Goal: Task Accomplishment & Management: Manage account settings

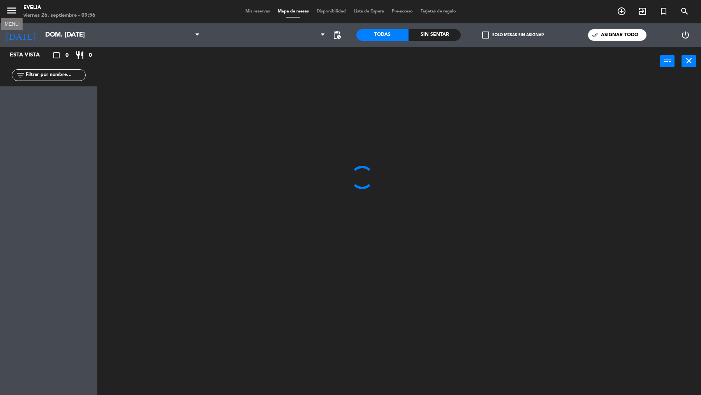
click at [13, 12] on icon "menu" at bounding box center [12, 11] width 12 height 12
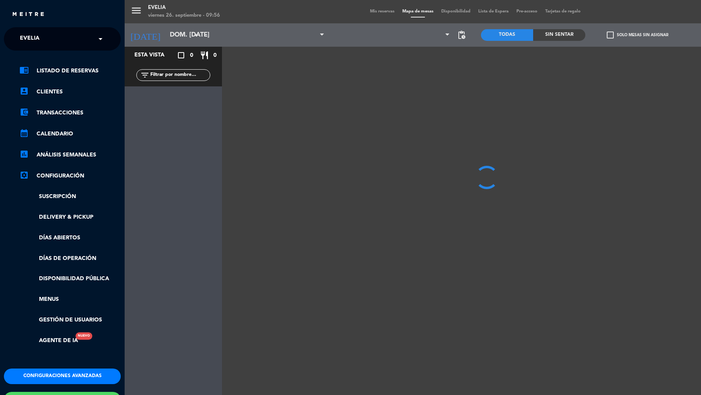
click at [47, 33] on div "× [PERSON_NAME]" at bounding box center [34, 39] width 34 height 16
type input "piegar"
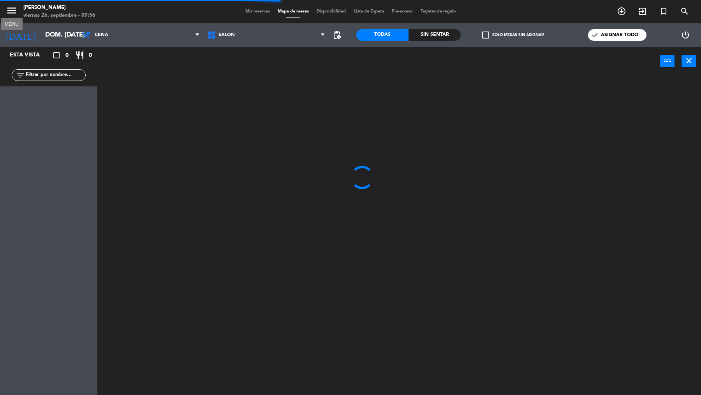
click at [12, 14] on icon "menu" at bounding box center [12, 11] width 12 height 12
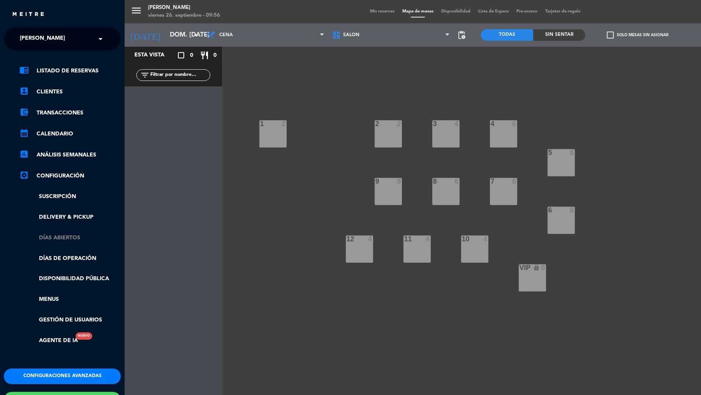
click at [65, 239] on link "Días abiertos" at bounding box center [69, 238] width 101 height 9
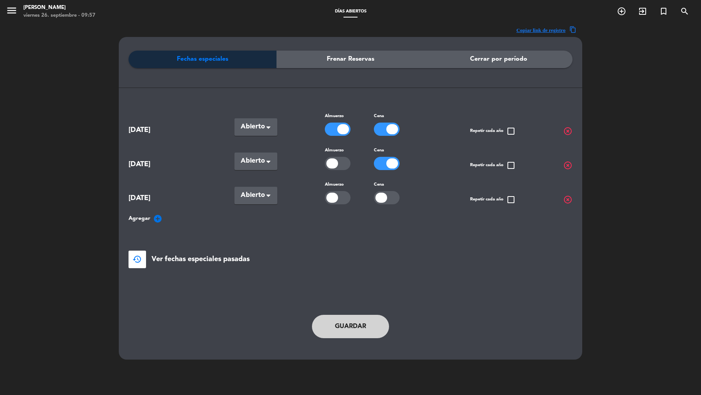
click at [388, 199] on div at bounding box center [387, 197] width 26 height 13
click at [354, 326] on button "Guardar" at bounding box center [350, 326] width 77 height 23
click at [567, 162] on span "highlight_off" at bounding box center [567, 165] width 9 height 9
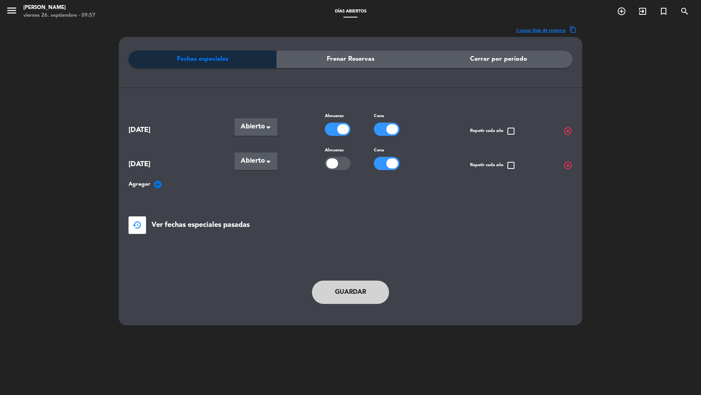
click at [379, 125] on div at bounding box center [387, 129] width 26 height 13
click at [379, 127] on div at bounding box center [381, 129] width 12 height 10
click at [342, 132] on div at bounding box center [343, 129] width 12 height 10
click at [7, 7] on icon "menu" at bounding box center [12, 11] width 12 height 12
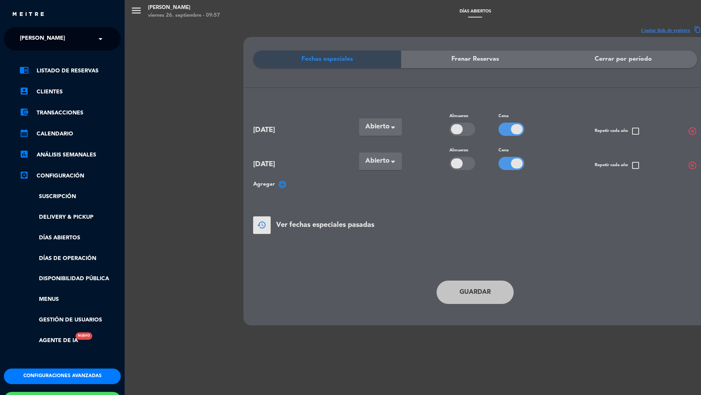
click at [78, 30] on ng-select "× [PERSON_NAME] ×" at bounding box center [62, 38] width 117 height 23
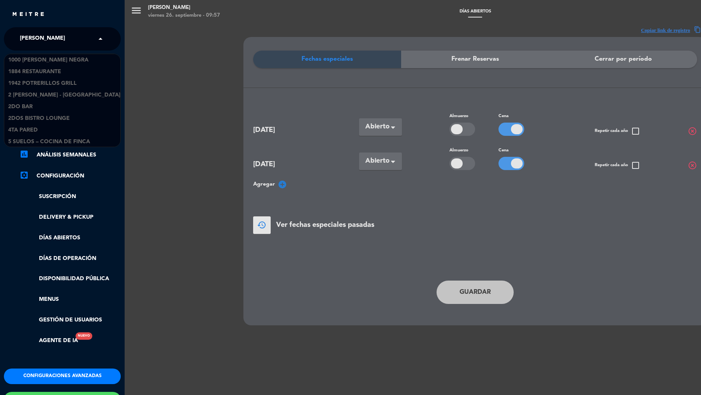
click at [72, 40] on div "× [PERSON_NAME]" at bounding box center [47, 39] width 60 height 16
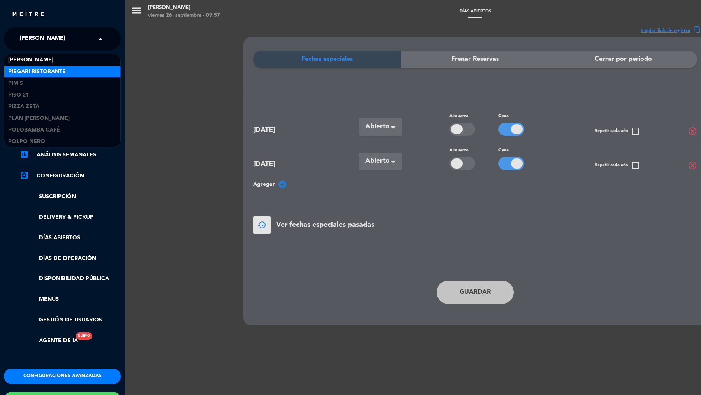
click at [62, 74] on span "Piegari Ristorante" at bounding box center [37, 71] width 58 height 9
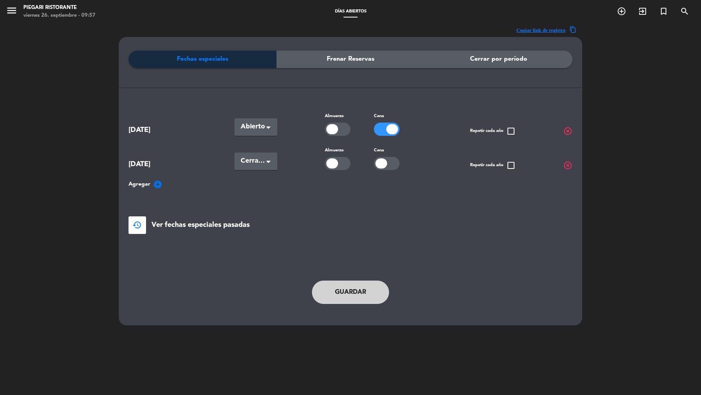
click at [387, 163] on div at bounding box center [387, 163] width 26 height 13
click at [365, 278] on div "Guardar" at bounding box center [350, 292] width 319 height 39
click at [363, 285] on button "Guardar" at bounding box center [350, 292] width 77 height 23
click at [5, 10] on div "menu [PERSON_NAME] Ristorante viernes 26. septiembre - 10:09" at bounding box center [87, 12] width 175 height 18
click at [12, 9] on icon "menu" at bounding box center [12, 11] width 12 height 12
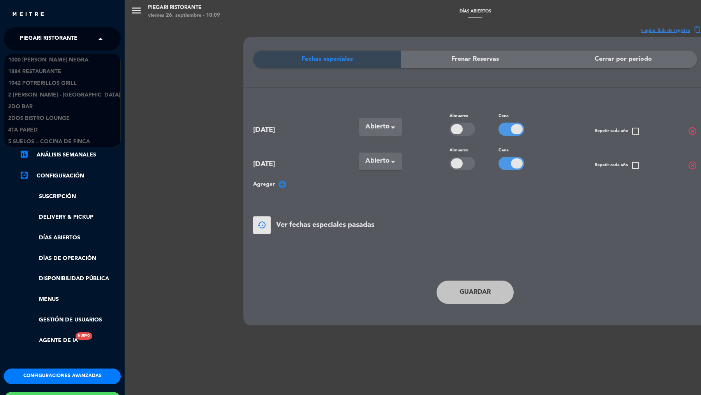
click at [92, 43] on input "text" at bounding box center [63, 39] width 95 height 17
type input "brava"
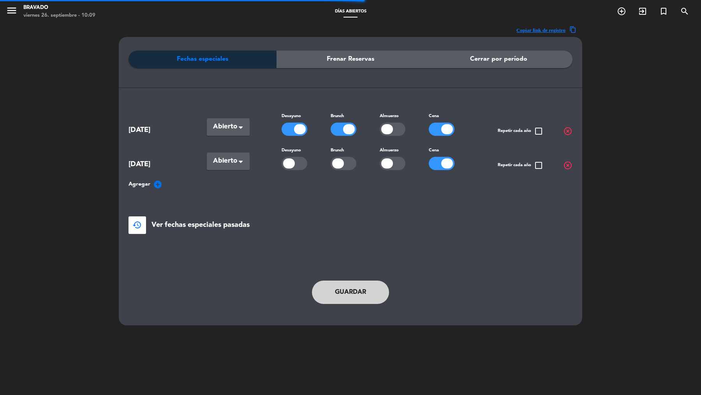
click at [19, 17] on span "menu" at bounding box center [15, 12] width 18 height 18
click at [16, 11] on icon "menu" at bounding box center [12, 11] width 12 height 12
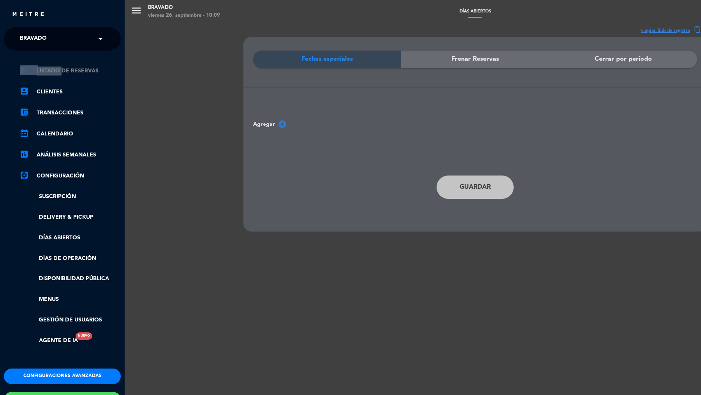
click at [57, 67] on div "chrome_reader_mode Listado de Reservas account_box Clientes account_balance_wal…" at bounding box center [62, 210] width 129 height 318
click at [57, 67] on link "chrome_reader_mode Listado de Reservas" at bounding box center [69, 70] width 101 height 9
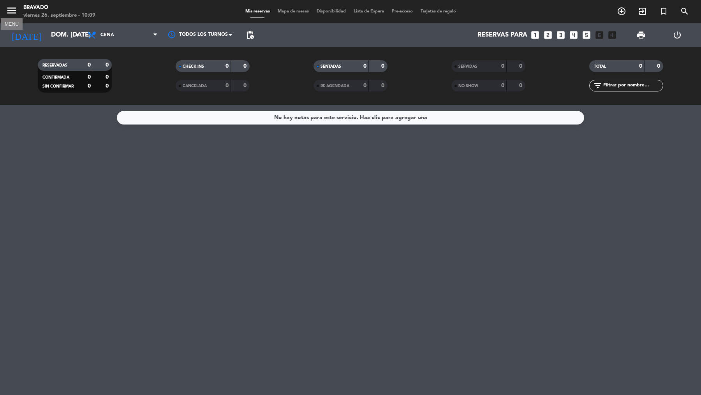
click at [15, 11] on icon "menu" at bounding box center [12, 11] width 12 height 12
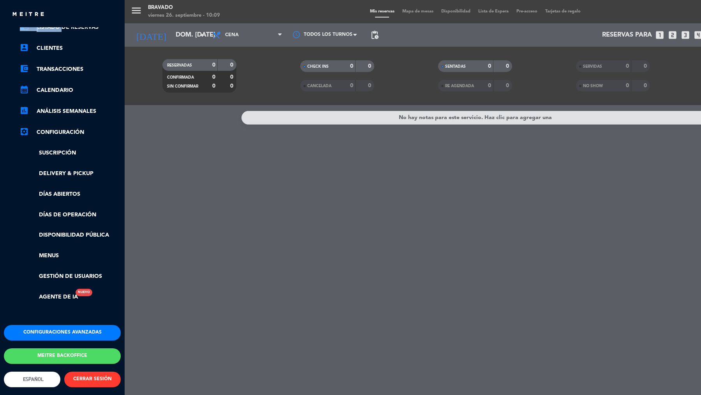
scroll to position [51, 0]
click at [58, 325] on button "Configuraciones avanzadas" at bounding box center [62, 333] width 117 height 16
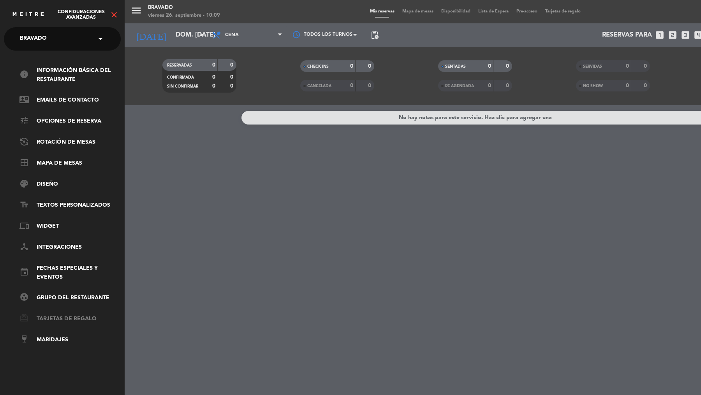
scroll to position [0, 0]
click at [206, 153] on div "menu Bravado viernes 26. septiembre - 10:09 Mis reservas Mapa de mesas Disponib…" at bounding box center [475, 197] width 701 height 395
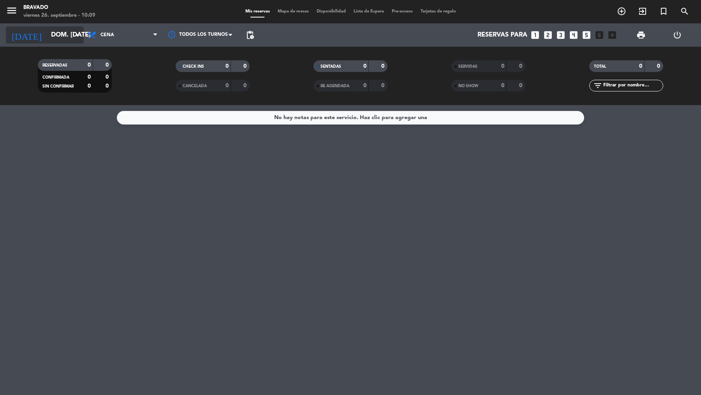
click at [72, 36] on div "[DATE] dom. [DATE] arrow_drop_down" at bounding box center [45, 34] width 78 height 17
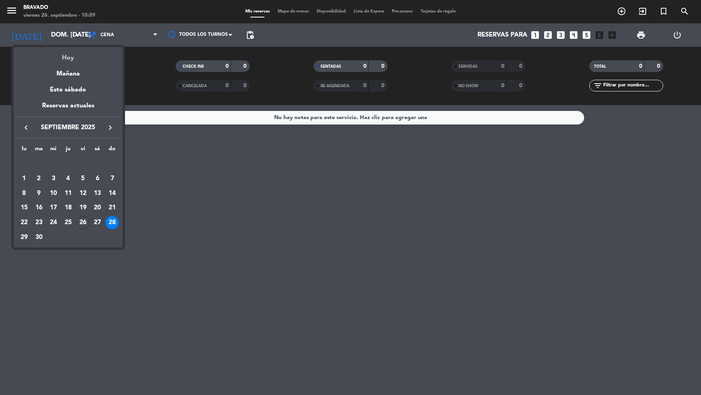
click at [67, 57] on div "Hoy" at bounding box center [68, 55] width 109 height 16
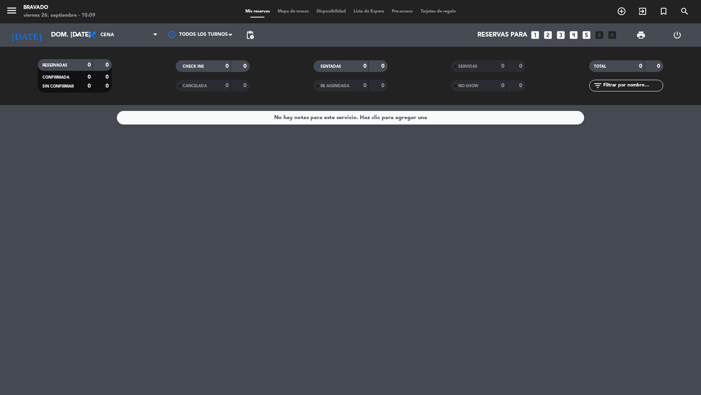
type input "vie. [DATE]"
click at [129, 35] on span "Cena" at bounding box center [123, 34] width 78 height 17
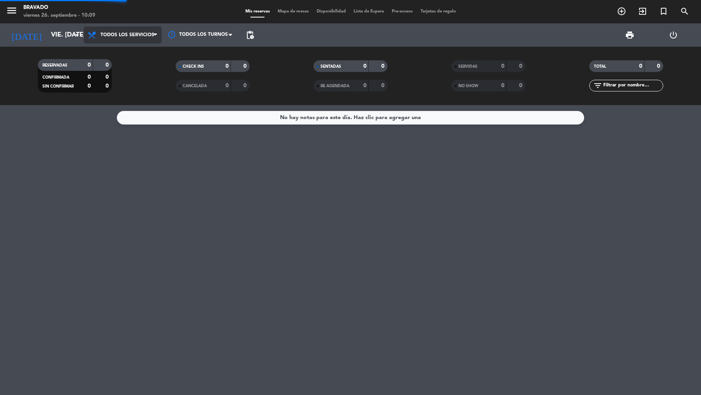
click at [125, 56] on div "menu Bravado viernes 26. septiembre - 10:09 Mis reservas Mapa de mesas Disponib…" at bounding box center [350, 52] width 701 height 105
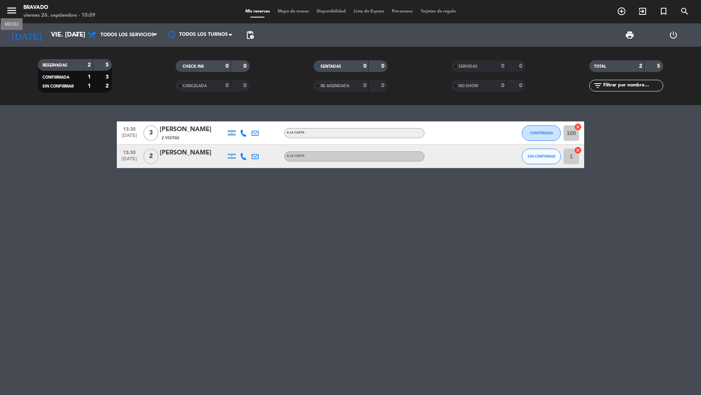
click at [12, 14] on icon "menu" at bounding box center [12, 11] width 12 height 12
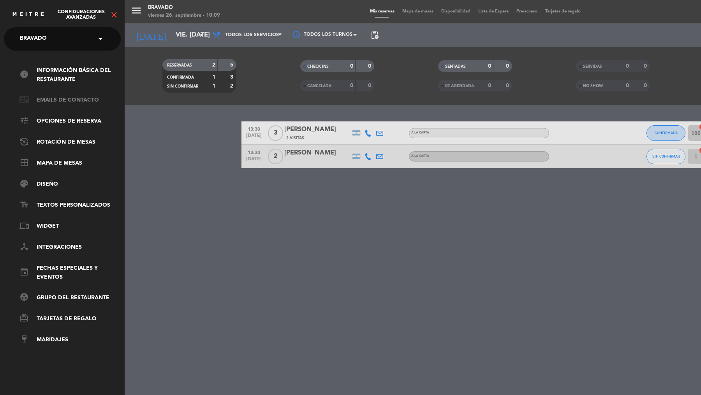
click at [70, 99] on link "contact_mail Emails de Contacto" at bounding box center [69, 100] width 101 height 9
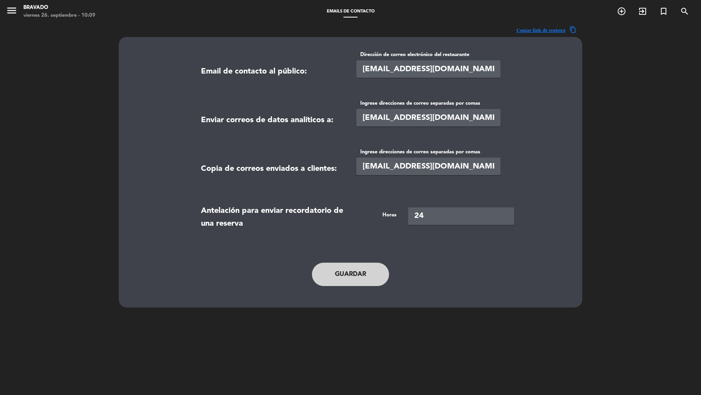
drag, startPoint x: 448, startPoint y: 120, endPoint x: 349, endPoint y: 122, distance: 98.6
click at [349, 122] on div "Enviar correos de datos analíticos a: Ingrese direcciones de correo separadas p…" at bounding box center [350, 118] width 311 height 39
paste input "[EMAIL_ADDRESS][DOMAIN_NAME]"
type input "[EMAIL_ADDRESS][DOMAIN_NAME]"
drag, startPoint x: 423, startPoint y: 166, endPoint x: 355, endPoint y: 166, distance: 67.4
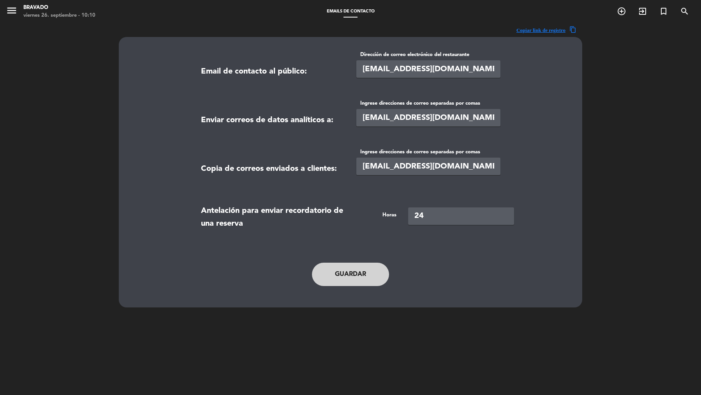
click at [355, 166] on div "Ingrese direcciones de correo separadas por comas [EMAIL_ADDRESS][DOMAIN_NAME]" at bounding box center [428, 167] width 155 height 39
paste input "[EMAIL_ADDRESS][DOMAIN_NAME]"
type input "[EMAIL_ADDRESS][DOMAIN_NAME]"
drag, startPoint x: 444, startPoint y: 72, endPoint x: 349, endPoint y: 69, distance: 94.7
click at [349, 69] on div "Email de contacto al público: Dirección de correo electrónico del restaurante […" at bounding box center [350, 70] width 311 height 39
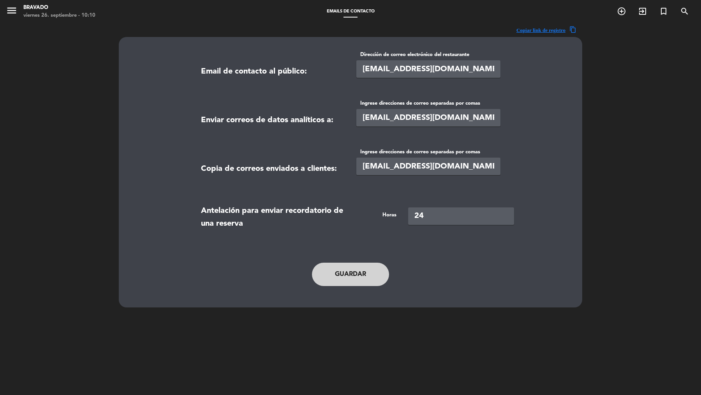
paste input "[EMAIL_ADDRESS][DOMAIN_NAME]"
type input "[EMAIL_ADDRESS][DOMAIN_NAME]"
click at [351, 275] on button "Guardar" at bounding box center [350, 274] width 77 height 23
click at [11, 10] on icon "menu" at bounding box center [12, 11] width 12 height 12
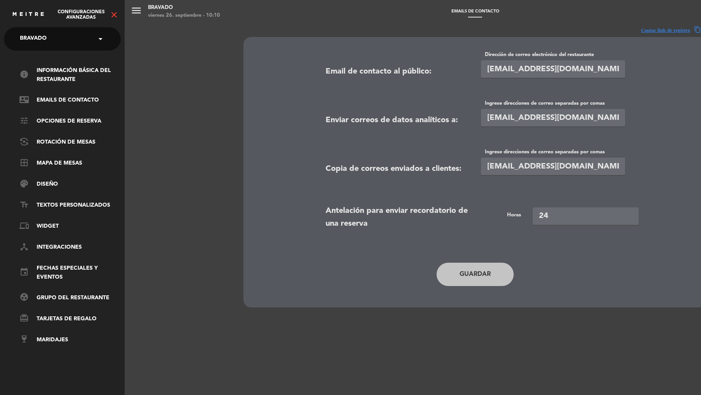
click at [53, 44] on div "× Bravado" at bounding box center [38, 39] width 42 height 16
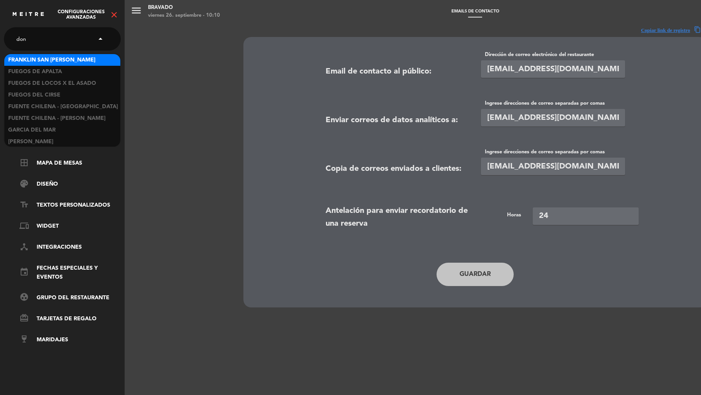
scroll to position [47, 0]
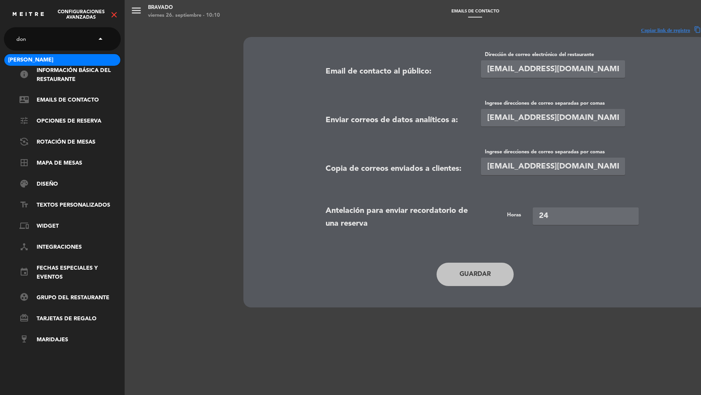
type input "don j"
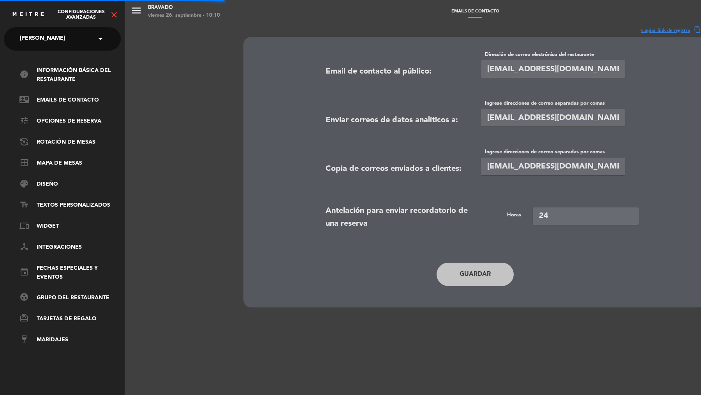
type input "[EMAIL_ADDRESS][DOMAIN_NAME]"
type input "[EMAIL_ADDRESS][DOMAIN_NAME],[EMAIL_ADDRESS][DOMAIN_NAME],[PERSON_NAME][EMAIL_A…"
type input "[EMAIL_ADDRESS][DOMAIN_NAME],[EMAIL_ADDRESS][DOMAIN_NAME]"
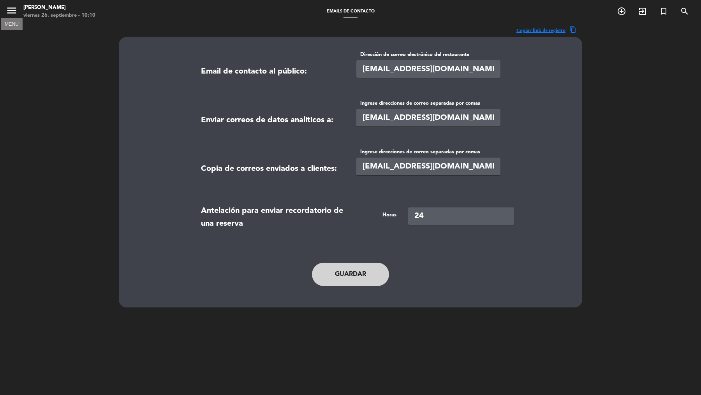
click at [10, 12] on icon "menu" at bounding box center [12, 11] width 12 height 12
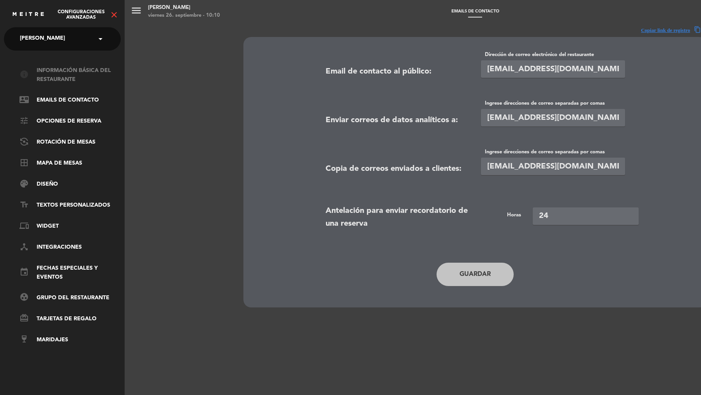
click at [81, 70] on link "info Información básica del restaurante" at bounding box center [69, 75] width 101 height 18
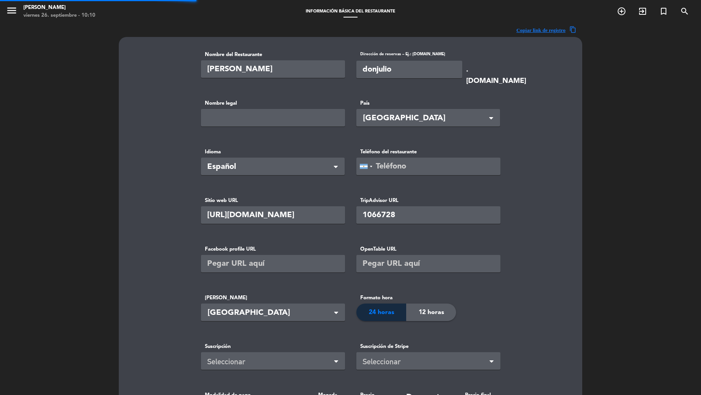
type input "92990"
click at [10, 11] on icon "menu" at bounding box center [12, 11] width 12 height 12
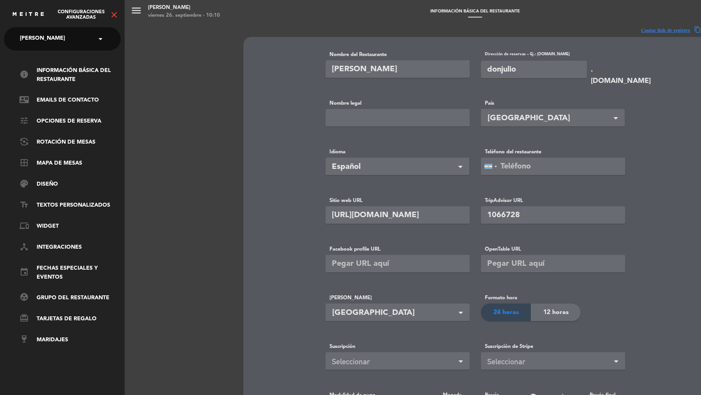
click at [114, 12] on icon "close" at bounding box center [113, 14] width 9 height 9
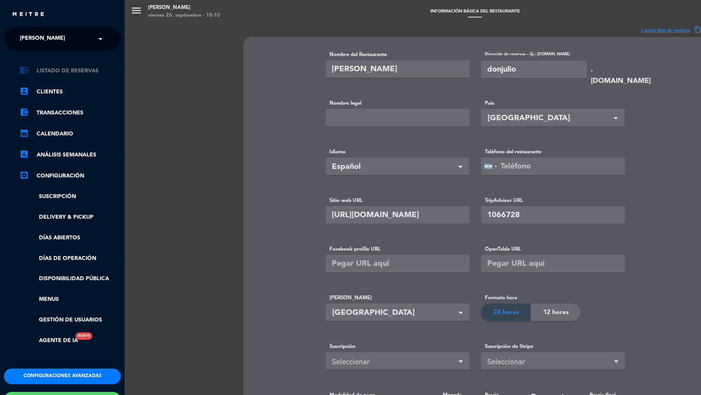
click at [84, 69] on link "chrome_reader_mode Listado de Reservas" at bounding box center [69, 70] width 101 height 9
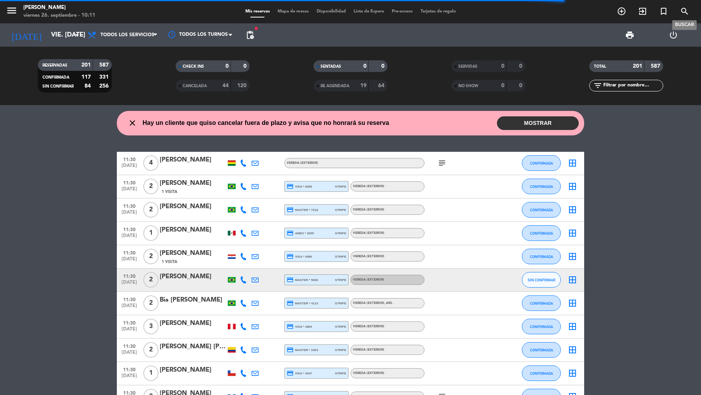
click at [689, 8] on icon "search" at bounding box center [684, 11] width 9 height 9
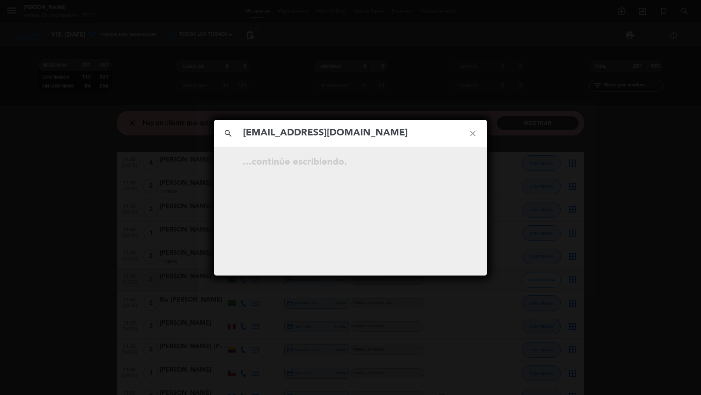
type input "[EMAIL_ADDRESS][DOMAIN_NAME]"
click at [456, 162] on icon "open_in_new" at bounding box center [453, 163] width 9 height 9
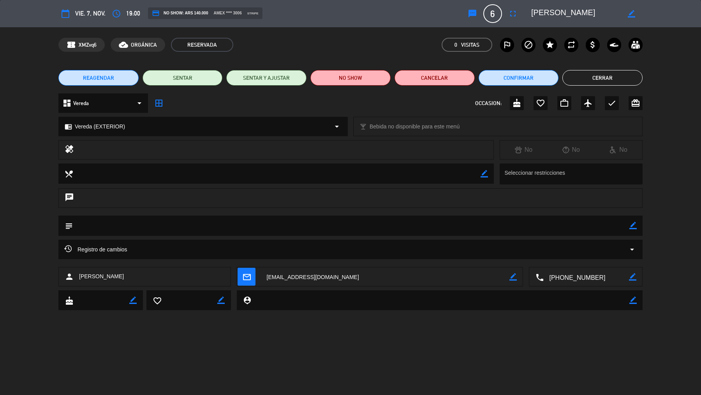
click at [510, 11] on icon "fullscreen" at bounding box center [512, 13] width 9 height 9
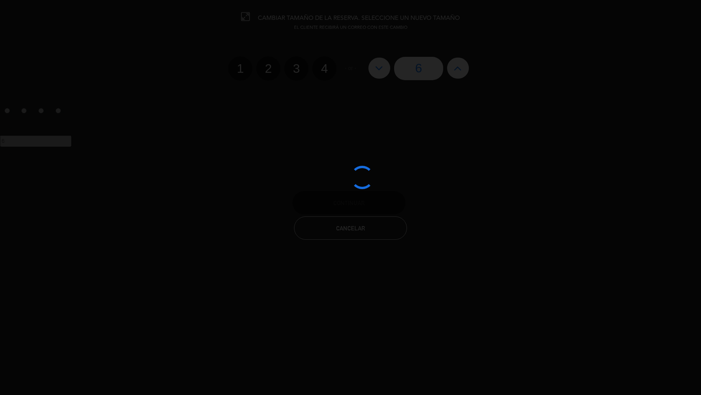
click at [270, 70] on div at bounding box center [350, 197] width 701 height 395
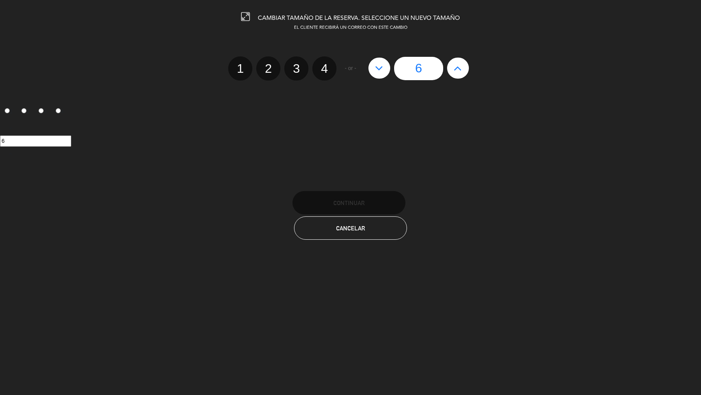
click at [270, 70] on label "2" at bounding box center [268, 68] width 24 height 24
click at [270, 64] on input "2" at bounding box center [267, 61] width 5 height 5
radio input "true"
radio input "false"
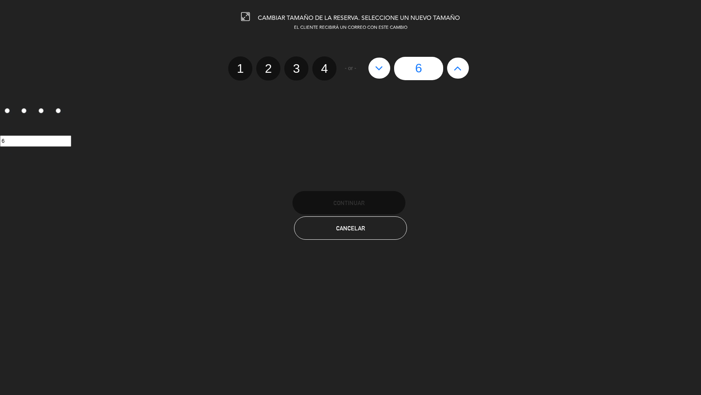
radio input "false"
radio input "true"
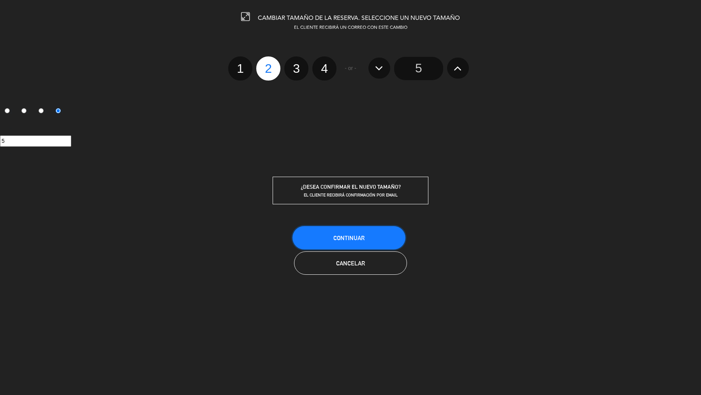
click at [322, 238] on button "Continuar" at bounding box center [348, 237] width 113 height 23
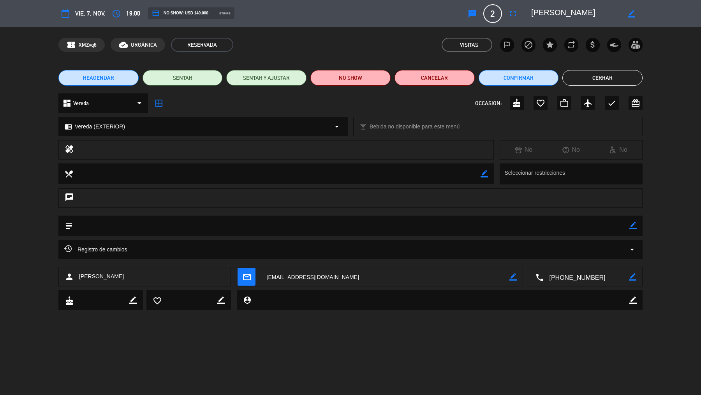
click at [571, 70] on button "Cerrar" at bounding box center [602, 78] width 80 height 16
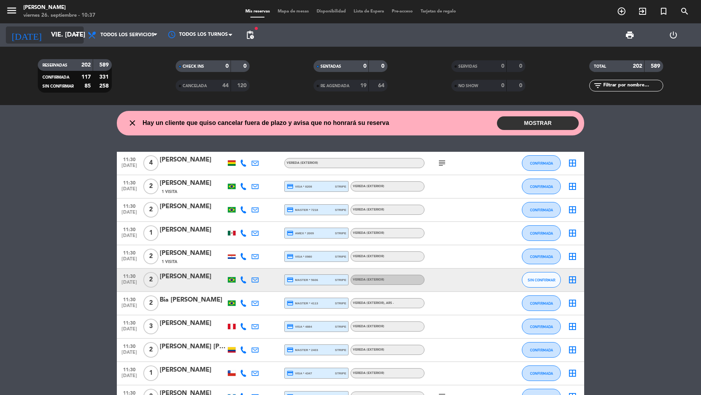
click at [47, 28] on input "vie. [DATE]" at bounding box center [88, 35] width 83 height 15
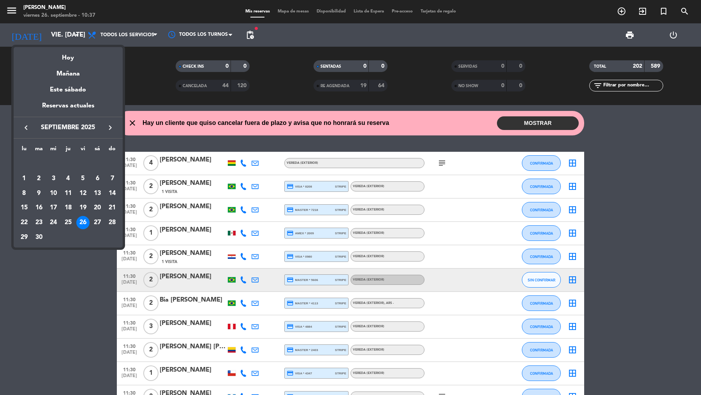
click at [13, 12] on div at bounding box center [350, 197] width 701 height 395
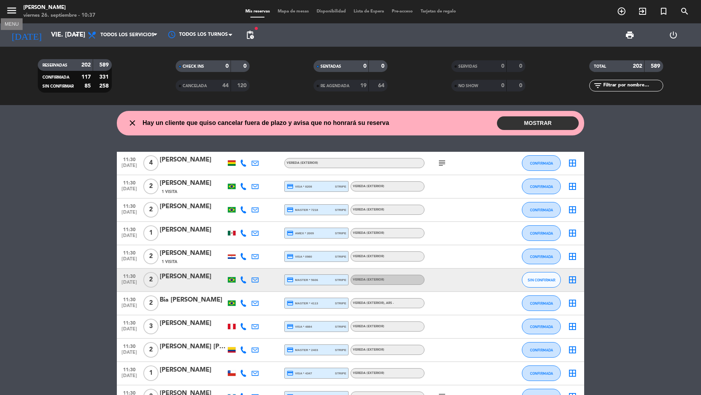
click at [13, 12] on icon "menu" at bounding box center [12, 11] width 12 height 12
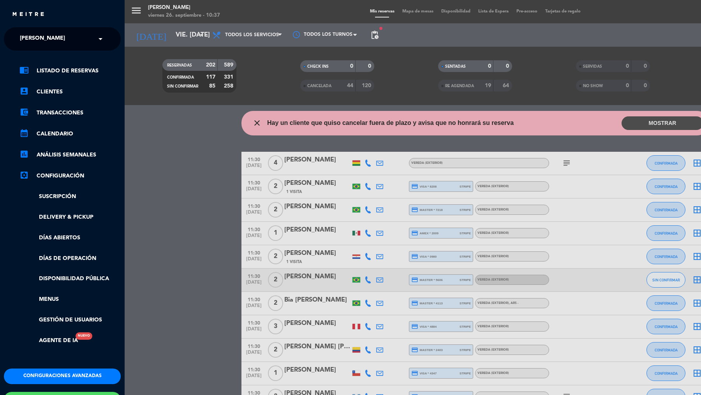
click at [55, 35] on div "× [PERSON_NAME]" at bounding box center [47, 39] width 60 height 16
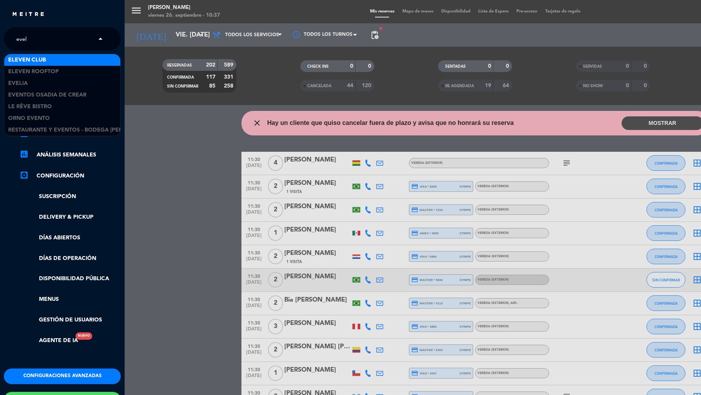
type input "eveli"
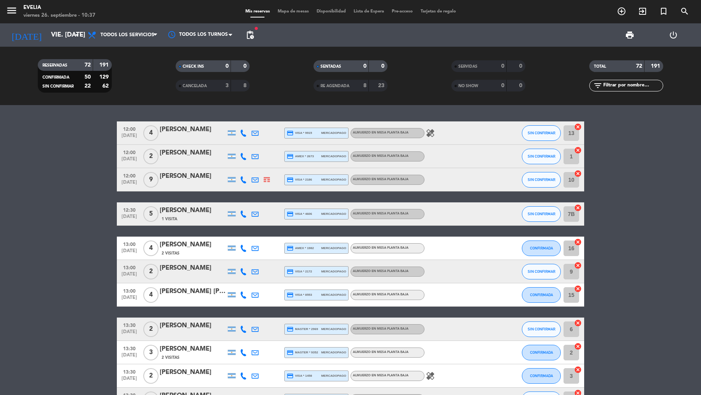
click at [282, 11] on span "Mapa de mesas" at bounding box center [293, 11] width 39 height 4
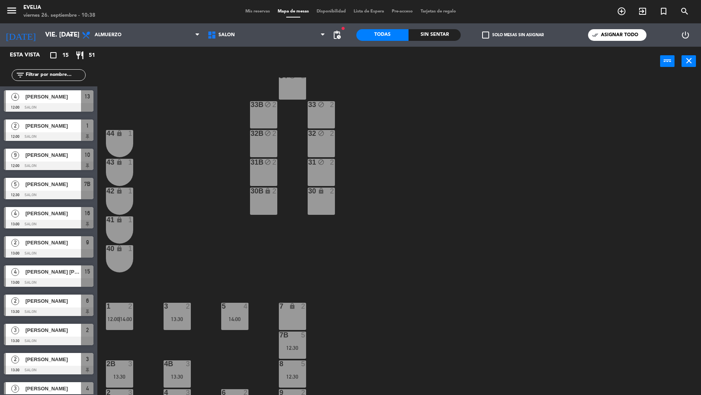
scroll to position [12, 0]
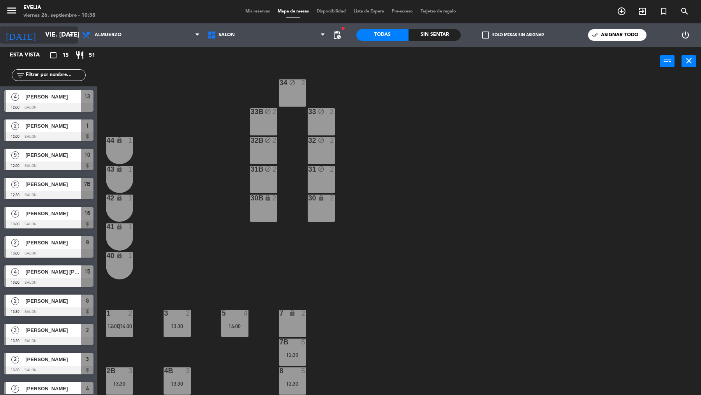
click at [65, 39] on input "vie. [DATE]" at bounding box center [82, 35] width 83 height 15
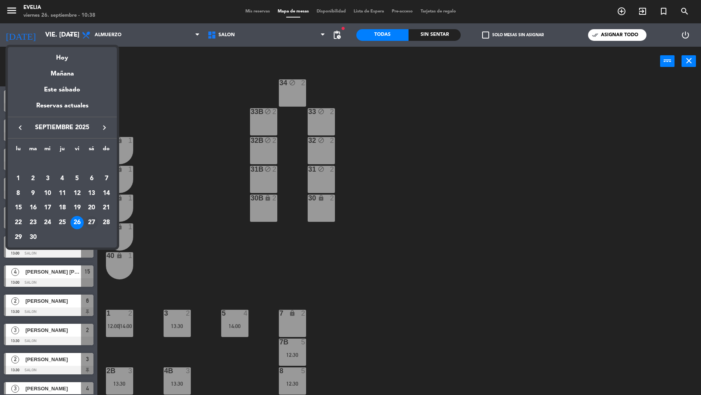
click at [92, 219] on div "27" at bounding box center [91, 222] width 13 height 13
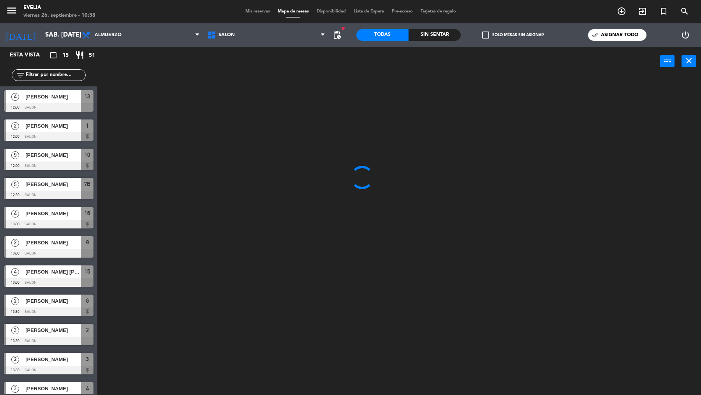
scroll to position [0, 0]
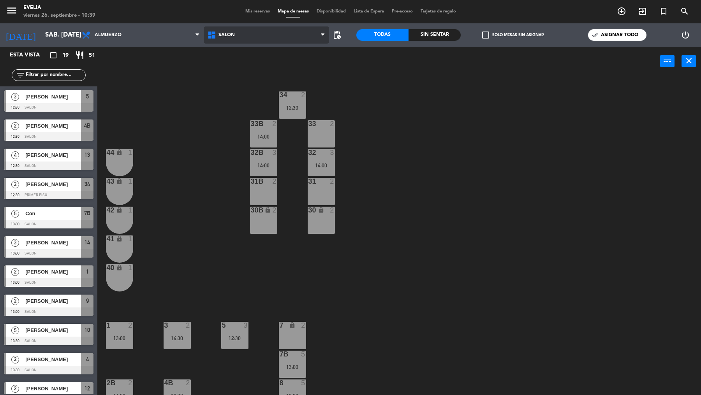
click at [244, 34] on span "SALON" at bounding box center [267, 34] width 126 height 17
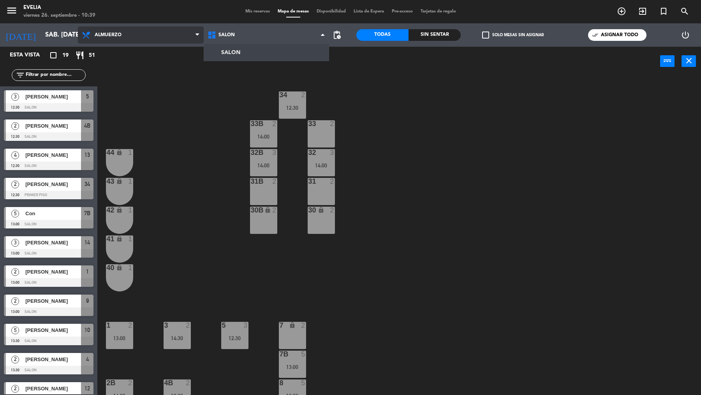
click at [180, 35] on span "Almuerzo" at bounding box center [141, 34] width 126 height 17
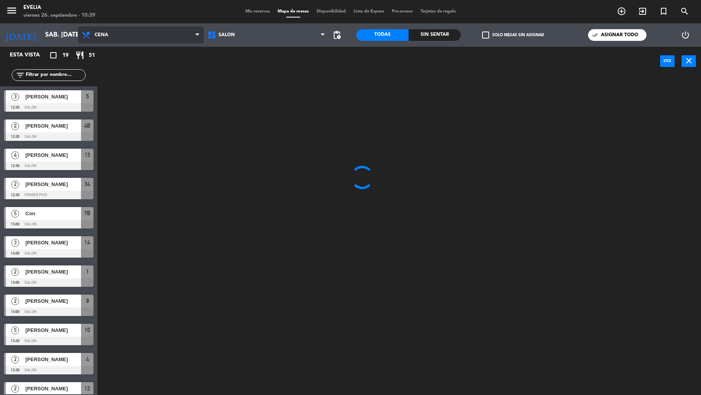
click at [156, 72] on ng-component "menu [PERSON_NAME] 26. septiembre - 10:39 Mis reservas Mapa de mesas Disponibil…" at bounding box center [350, 198] width 701 height 397
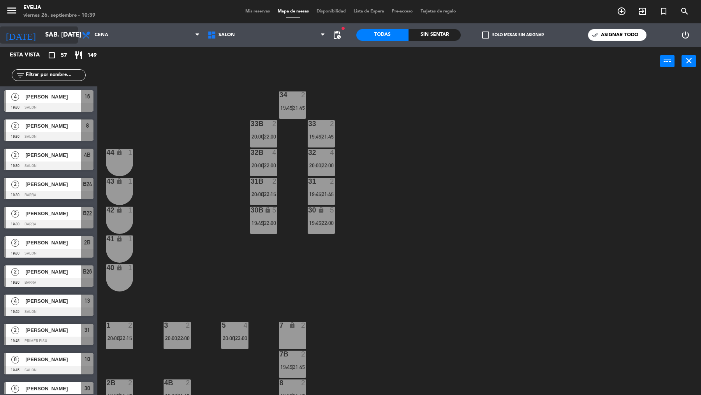
click at [66, 33] on div "[DATE] sáb. [DATE] arrow_drop_down" at bounding box center [39, 34] width 78 height 17
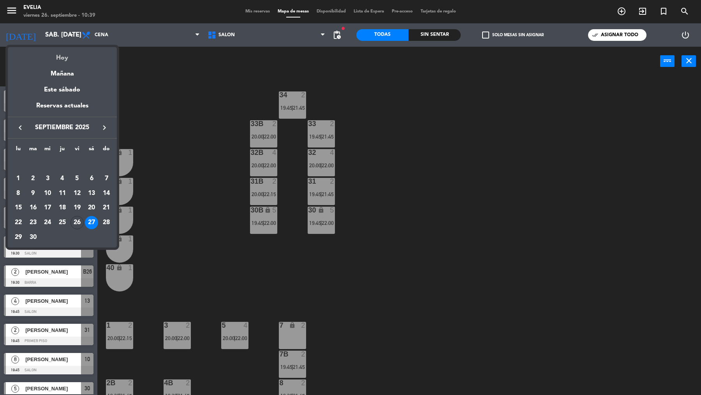
click at [60, 57] on div "Hoy" at bounding box center [62, 55] width 109 height 16
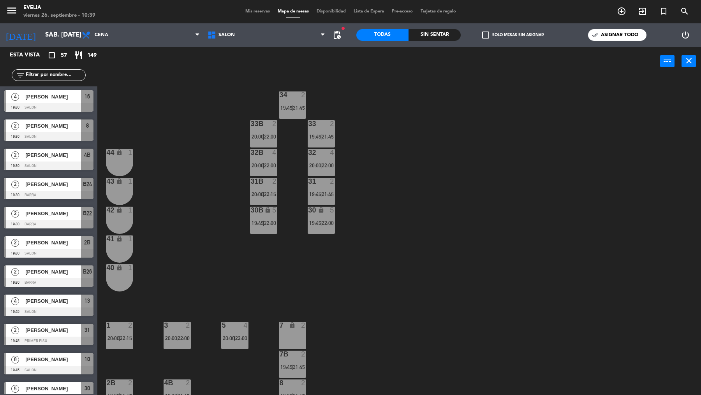
type input "vie. [DATE]"
click at [11, 12] on icon "menu" at bounding box center [12, 11] width 12 height 12
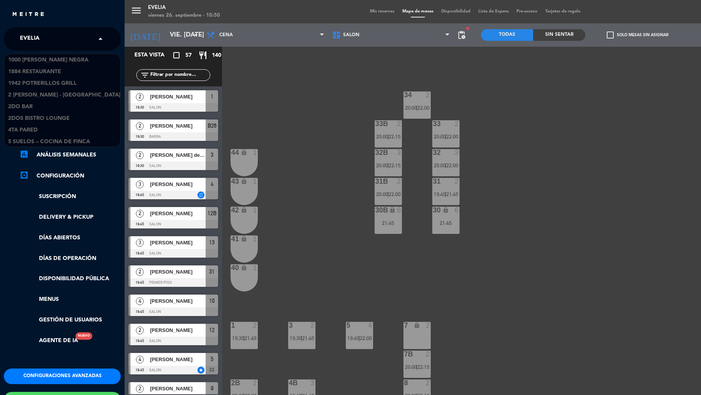
click at [68, 39] on input "text" at bounding box center [63, 39] width 95 height 17
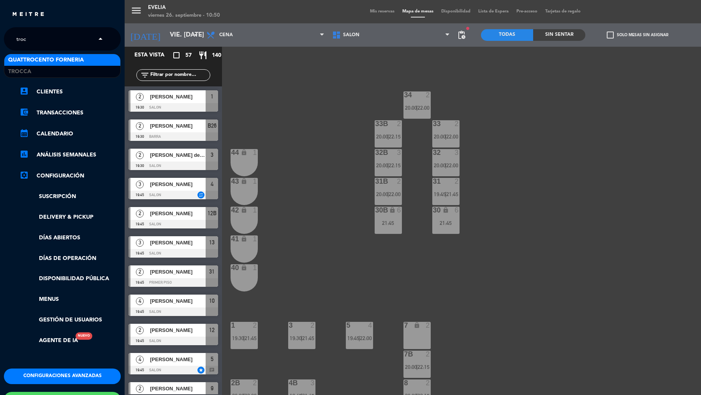
type input "trocc"
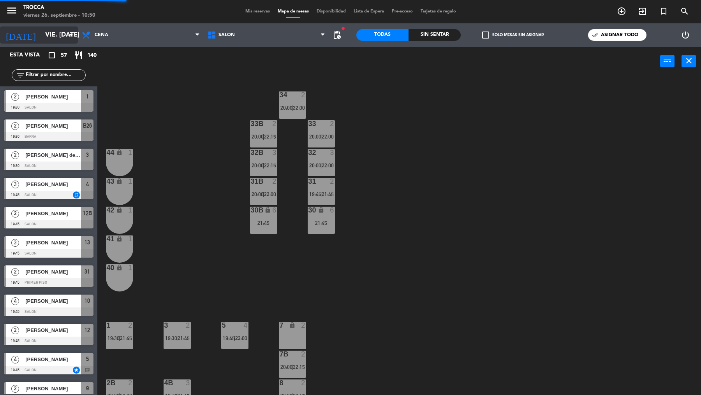
click at [70, 38] on icon "arrow_drop_down" at bounding box center [71, 34] width 9 height 9
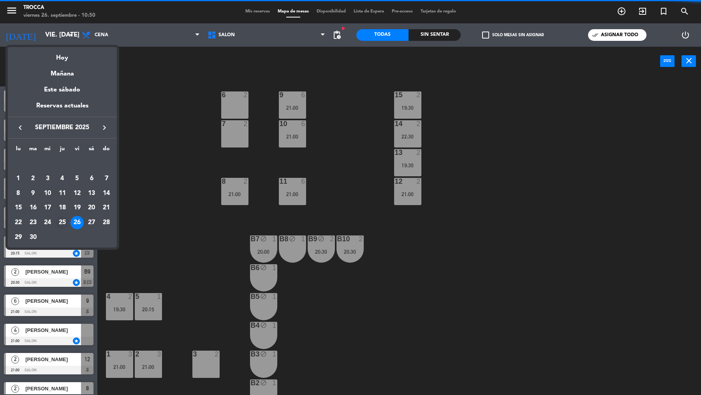
click at [63, 222] on div "25" at bounding box center [62, 222] width 13 height 13
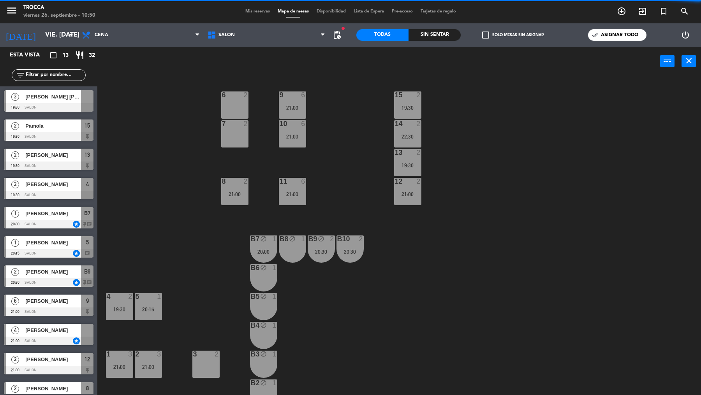
type input "[DEMOGRAPHIC_DATA] [DATE]"
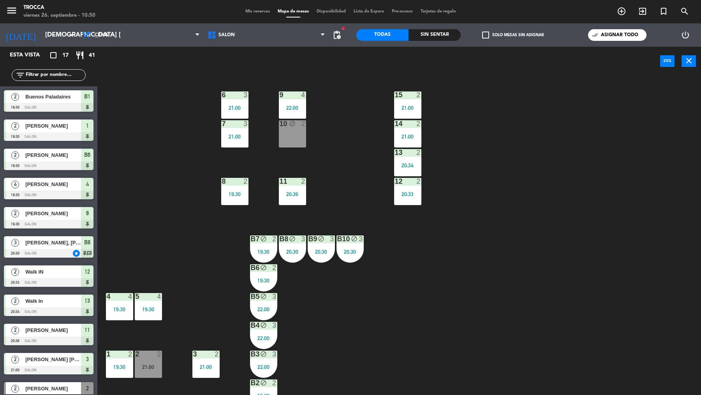
click at [248, 11] on span "Mis reservas" at bounding box center [257, 11] width 32 height 4
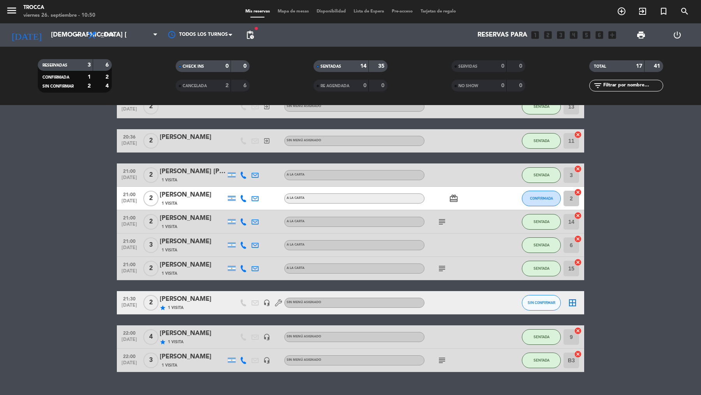
scroll to position [258, 0]
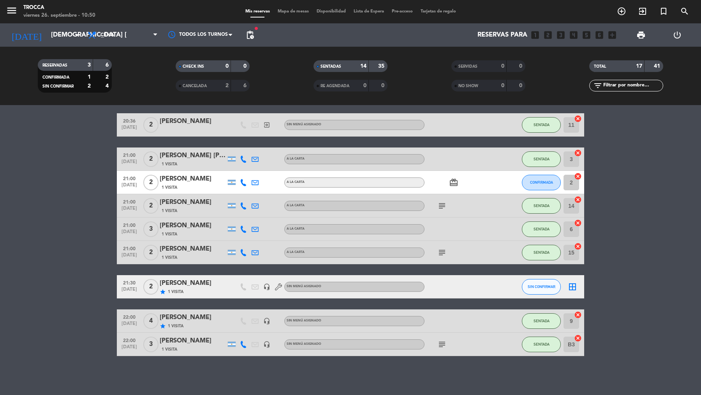
click at [192, 174] on div "[PERSON_NAME]" at bounding box center [193, 179] width 66 height 10
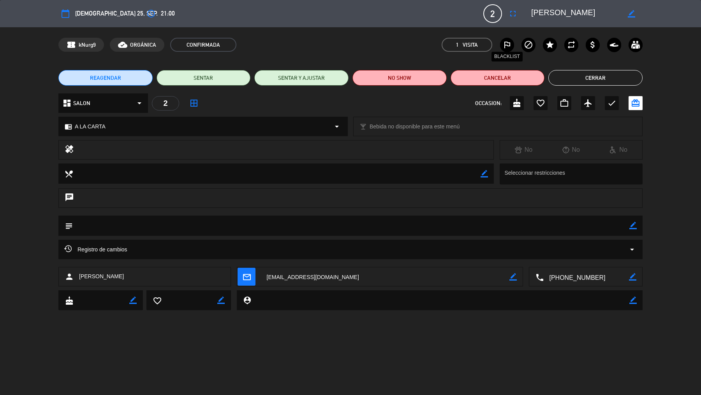
click at [511, 47] on icon "outlined_flag" at bounding box center [506, 44] width 9 height 9
click at [561, 80] on button "Cerrar" at bounding box center [595, 78] width 94 height 16
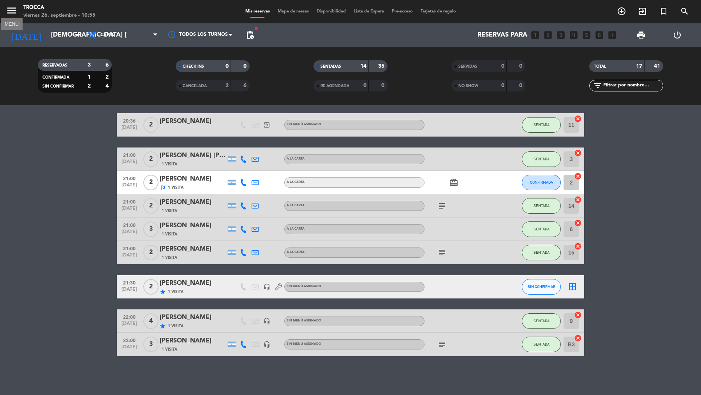
click at [12, 12] on icon "menu" at bounding box center [12, 11] width 12 height 12
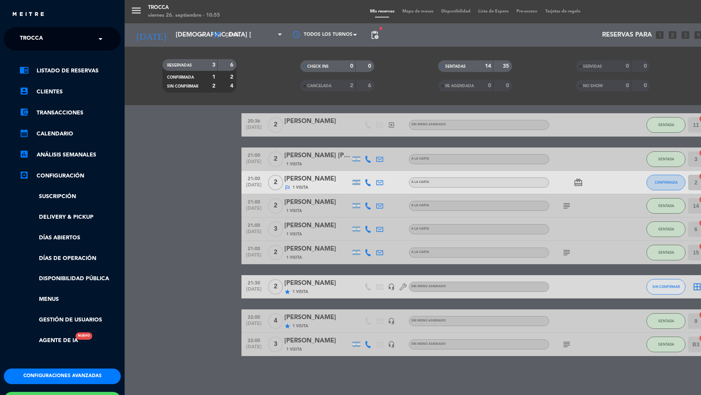
click at [79, 40] on input "text" at bounding box center [63, 39] width 95 height 17
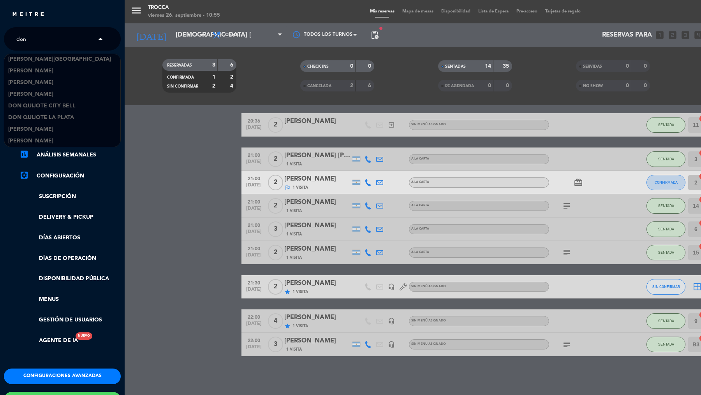
scroll to position [12, 0]
type input "don j"
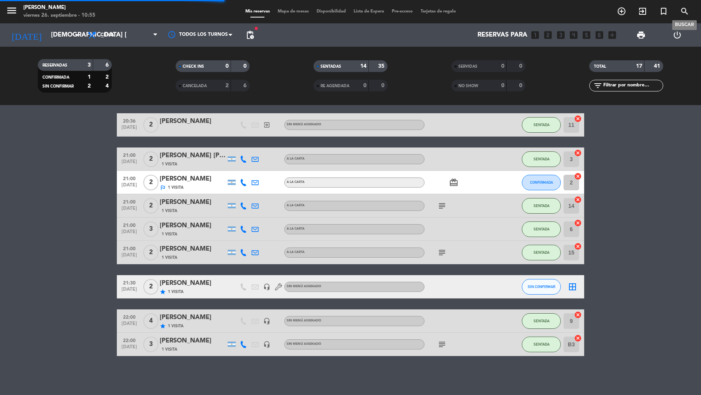
click at [686, 13] on icon "search" at bounding box center [684, 11] width 9 height 9
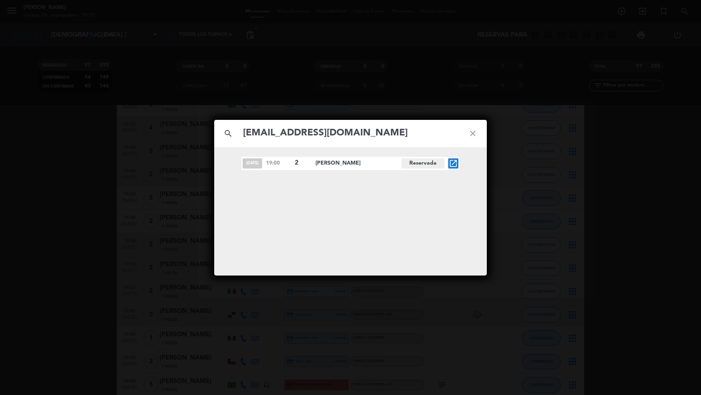
type input "[EMAIL_ADDRESS][DOMAIN_NAME]"
click at [100, 52] on div "search [EMAIL_ADDRESS][DOMAIN_NAME] close [DATE] 19:00 2 [PERSON_NAME][GEOGRAPH…" at bounding box center [350, 197] width 701 height 395
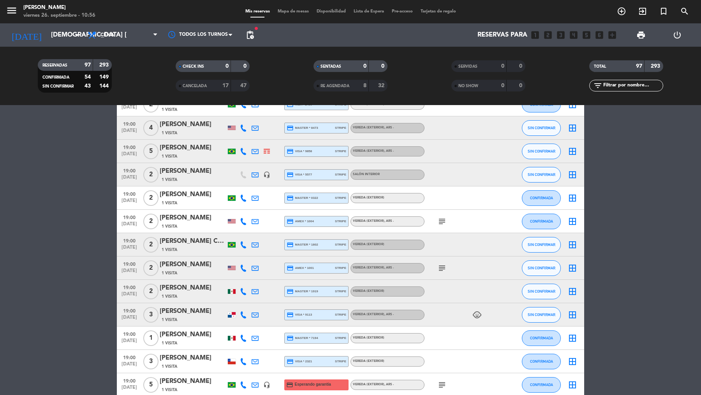
click at [45, 23] on div "menu [PERSON_NAME] 26. septiembre - 10:56 Mis reservas Mapa de mesas Disponibil…" at bounding box center [350, 11] width 701 height 23
click at [49, 31] on input "[DEMOGRAPHIC_DATA] [DATE]" at bounding box center [88, 35] width 83 height 15
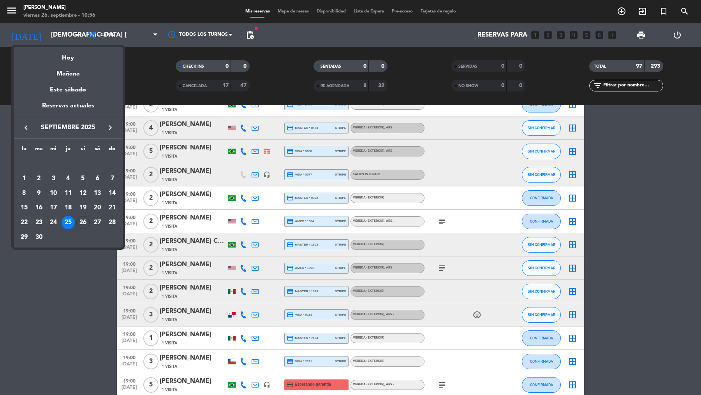
click at [111, 128] on icon "keyboard_arrow_right" at bounding box center [110, 127] width 9 height 9
click at [111, 192] on div "12" at bounding box center [112, 193] width 13 height 13
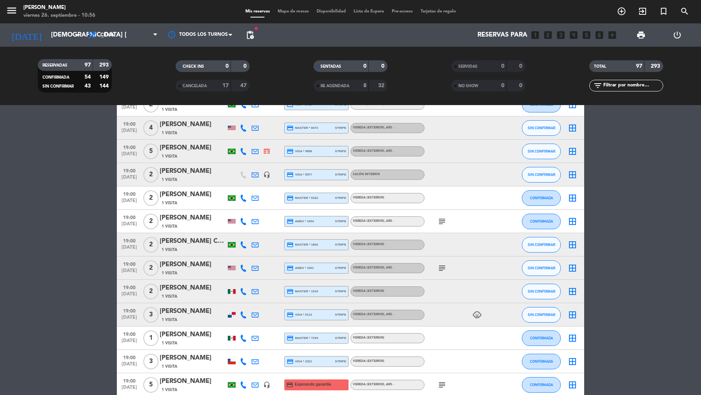
type input "dom. [DATE]"
click at [249, 38] on span "pending_actions" at bounding box center [249, 34] width 9 height 9
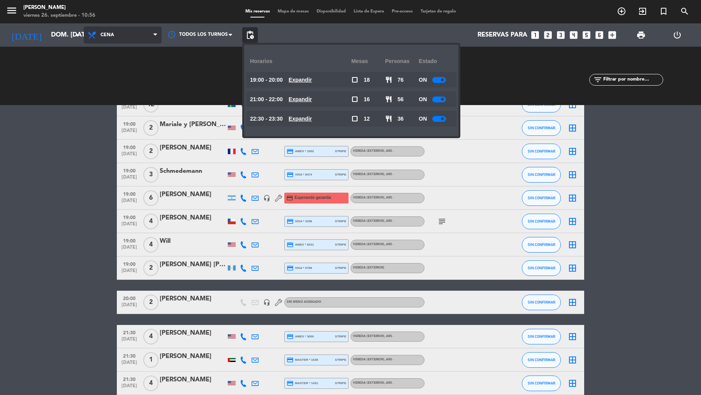
click at [127, 37] on span "Cena" at bounding box center [123, 34] width 78 height 17
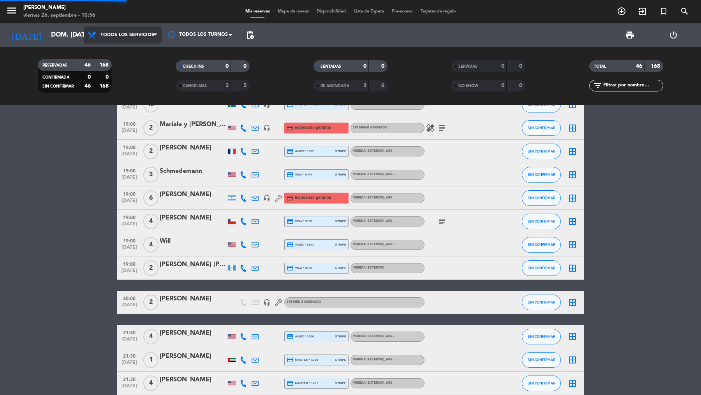
click at [127, 48] on div "menu [PERSON_NAME] 26. septiembre - 10:56 Mis reservas Mapa de mesas Disponibil…" at bounding box center [350, 52] width 701 height 105
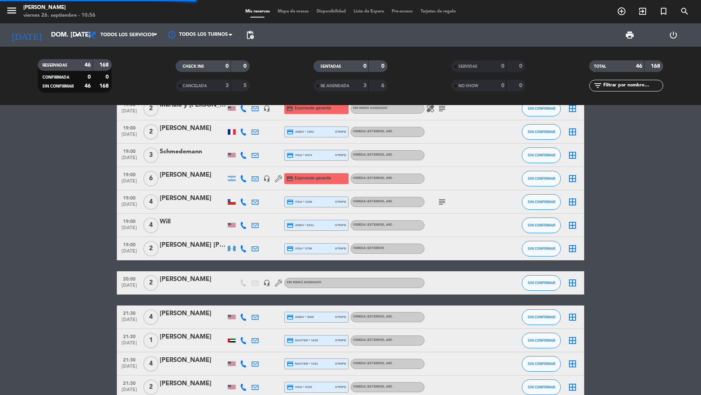
scroll to position [239, 0]
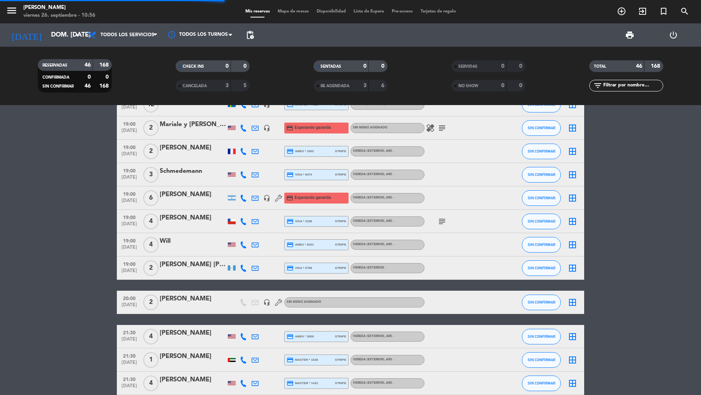
click at [251, 37] on span "pending_actions" at bounding box center [249, 34] width 9 height 9
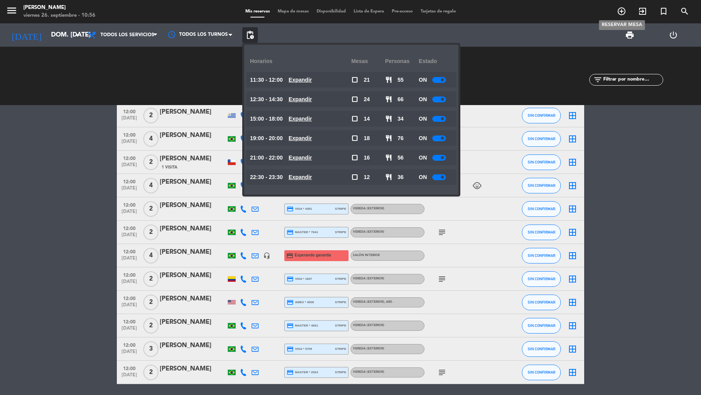
click at [627, 15] on span "add_circle_outline" at bounding box center [621, 11] width 21 height 13
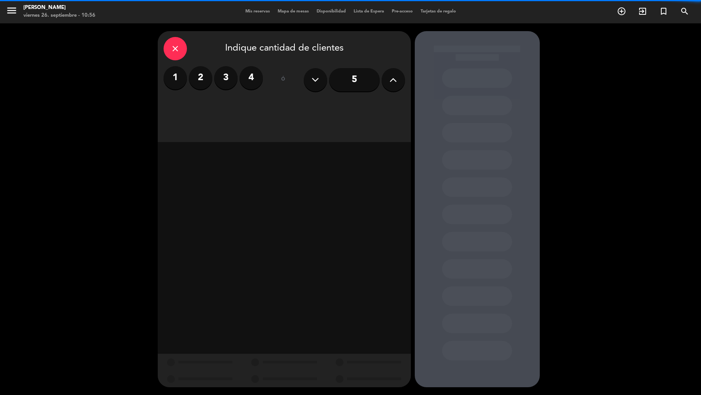
click at [372, 78] on input "5" at bounding box center [354, 79] width 51 height 23
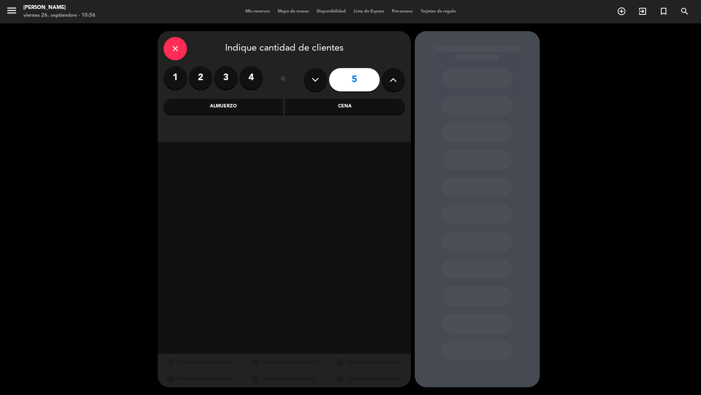
click at [389, 78] on button at bounding box center [393, 79] width 23 height 23
type input "7"
click at [305, 108] on div "Cena" at bounding box center [345, 107] width 120 height 16
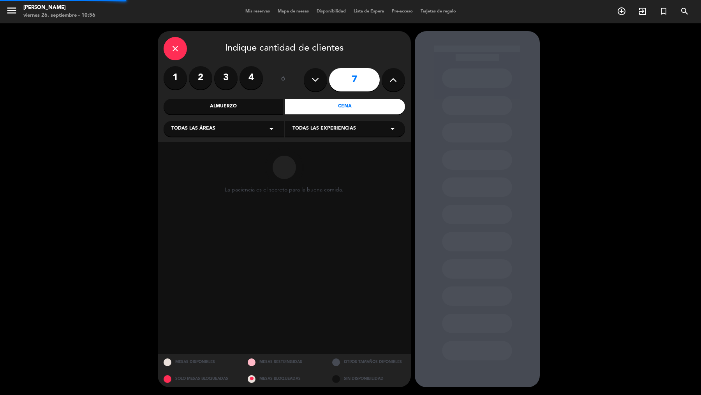
click at [268, 126] on icon "arrow_drop_down" at bounding box center [271, 128] width 9 height 9
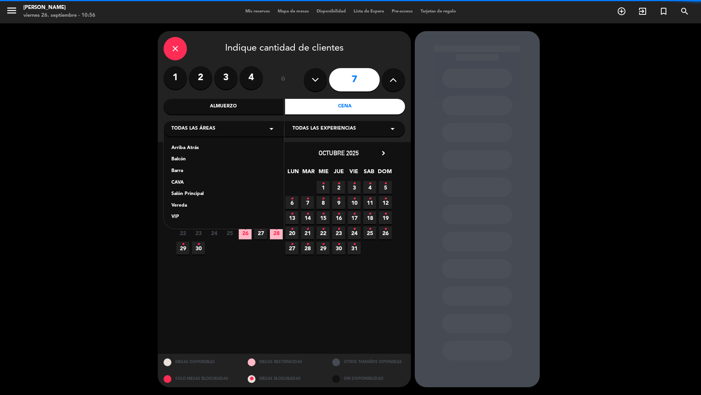
click at [187, 206] on div "Vereda" at bounding box center [223, 206] width 105 height 8
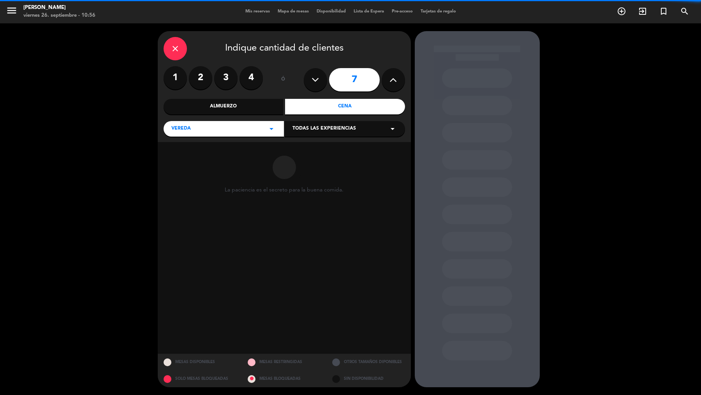
click at [312, 136] on div "Todas las experiencias arrow_drop_down" at bounding box center [345, 129] width 120 height 16
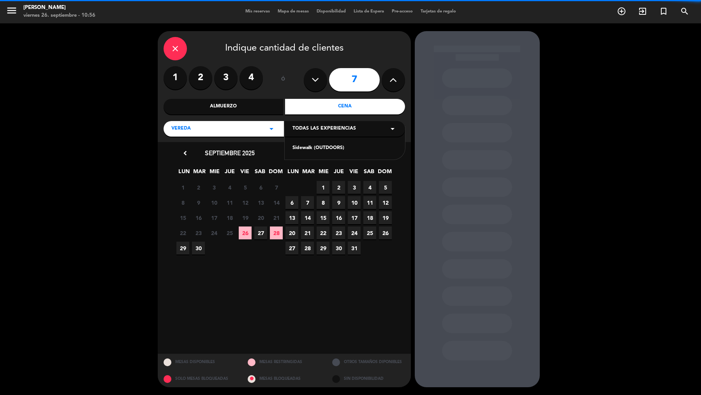
click at [310, 152] on div "Sidewalk (OUTDOORS)" at bounding box center [344, 148] width 105 height 8
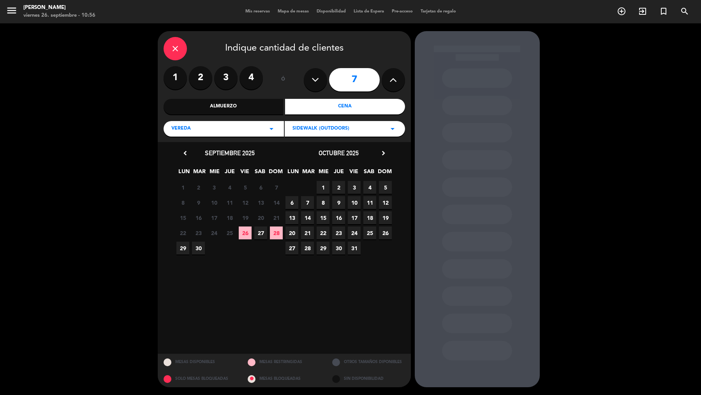
click at [383, 152] on icon "chevron_right" at bounding box center [383, 153] width 8 height 8
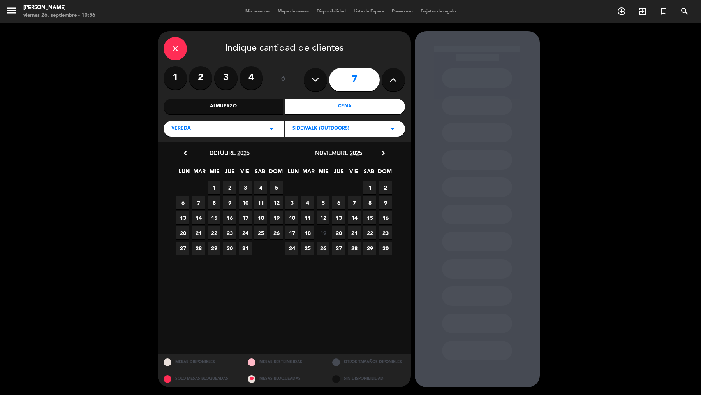
click at [278, 208] on span "12" at bounding box center [276, 202] width 13 height 13
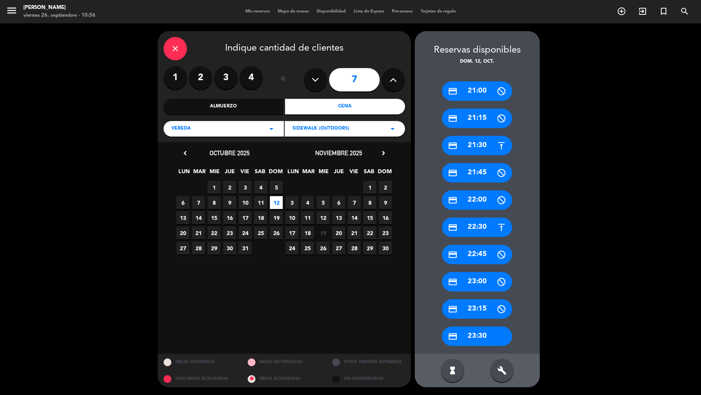
click at [504, 356] on div "hourglass_full build" at bounding box center [477, 370] width 125 height 33
click at [504, 367] on icon "build" at bounding box center [501, 370] width 9 height 9
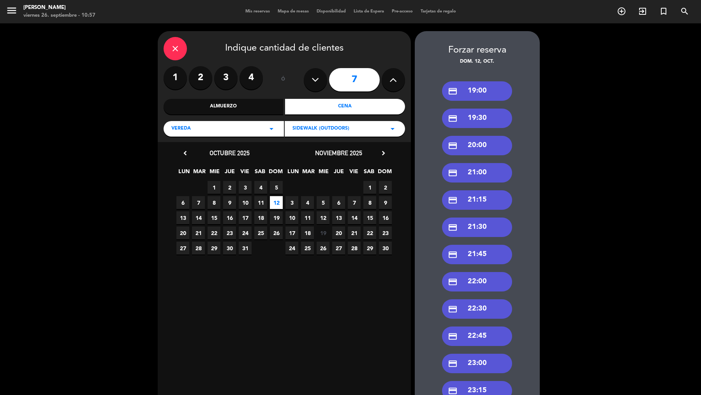
click at [483, 88] on div "credit_card 19:00" at bounding box center [477, 90] width 70 height 19
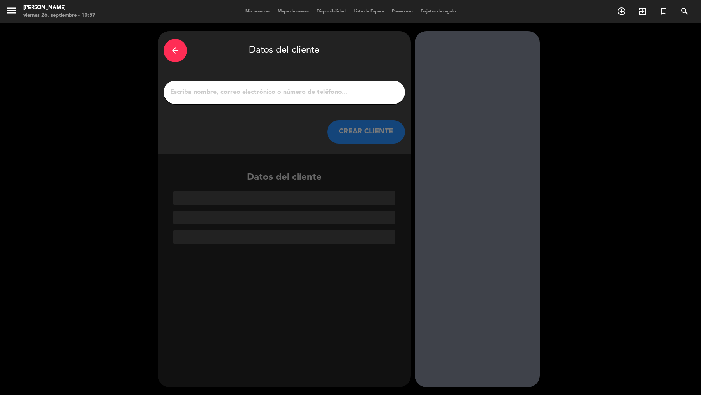
click at [352, 94] on input "1" at bounding box center [284, 92] width 230 height 11
paste input "[PERSON_NAME]"
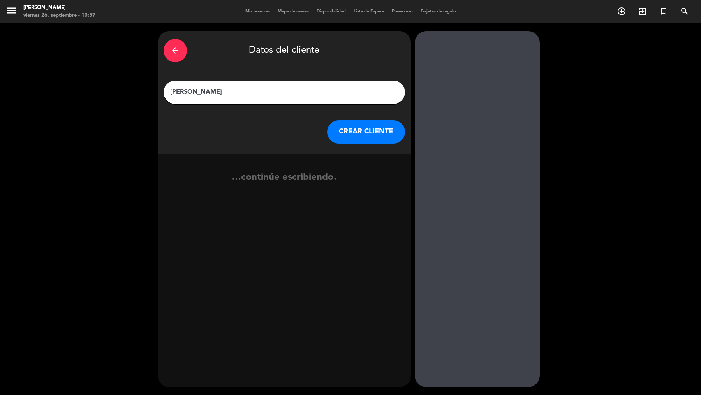
type input "[PERSON_NAME]"
click at [373, 127] on button "CREAR CLIENTE" at bounding box center [366, 131] width 78 height 23
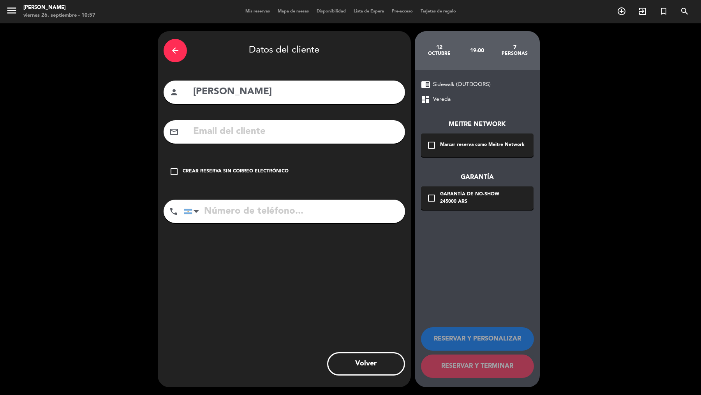
click at [440, 146] on div "Marcar reserva como Meitre Network" at bounding box center [482, 145] width 85 height 8
click at [440, 197] on div "Garantía de no-show" at bounding box center [469, 195] width 59 height 8
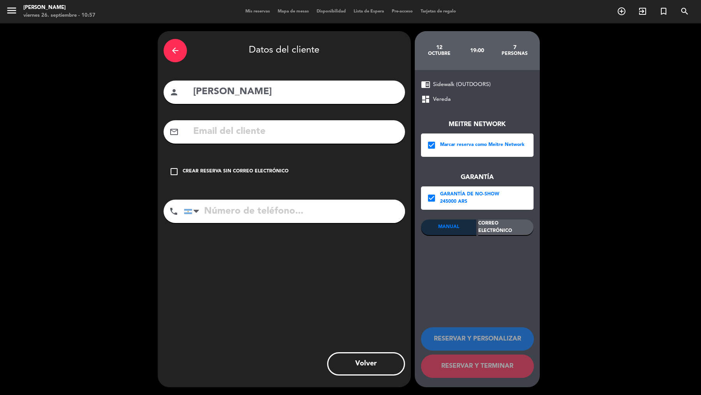
click at [483, 231] on div "Correo Electrónico" at bounding box center [505, 228] width 55 height 16
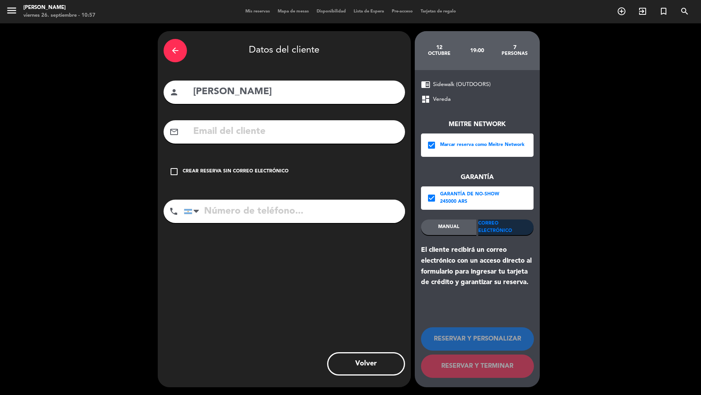
click at [329, 132] on input "text" at bounding box center [295, 132] width 207 height 16
click at [331, 130] on input "text" at bounding box center [295, 132] width 207 height 16
paste input "s@[DOMAIN_NAME]"
type input "s@[DOMAIN_NAME]"
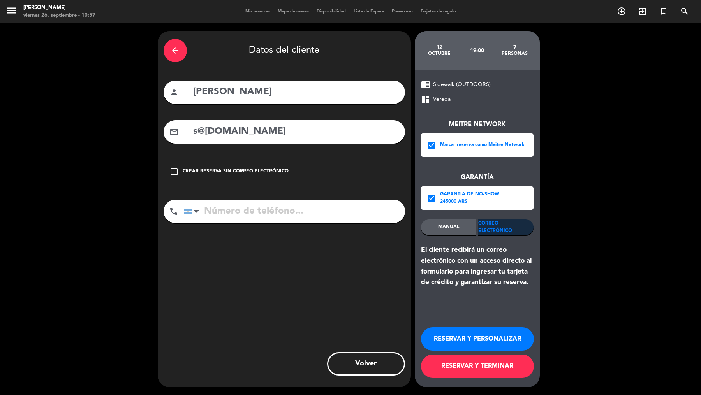
click at [326, 138] on input "s@[DOMAIN_NAME]" at bounding box center [295, 132] width 207 height 16
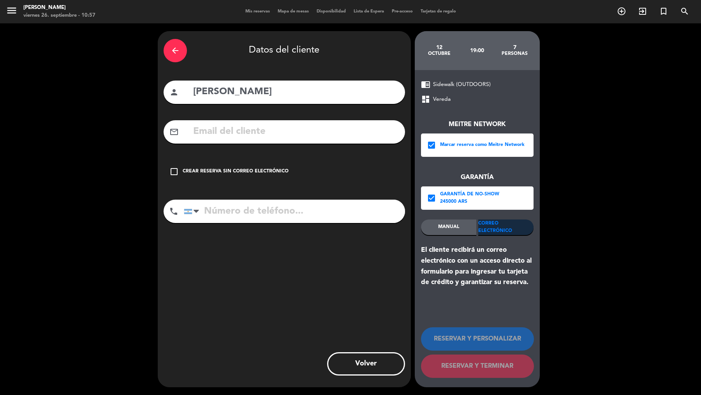
paste input "s@[DOMAIN_NAME]"
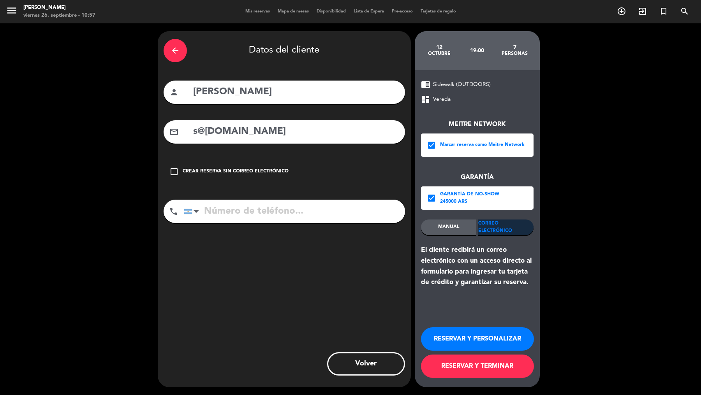
type input "s@[DOMAIN_NAME]"
click at [250, 205] on input "tel" at bounding box center [294, 211] width 221 height 23
click at [241, 210] on input "tel" at bounding box center [294, 211] width 221 height 23
paste input "[PHONE_NUMBER]"
type input "[PHONE_NUMBER]"
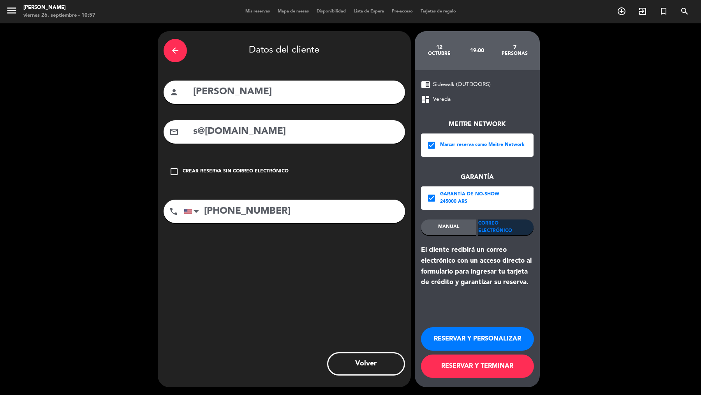
click at [459, 381] on div "RESERVAR Y PERSONALIZAR RESERVAR Y TERMINAR" at bounding box center [477, 349] width 113 height 76
click at [462, 373] on button "RESERVAR Y TERMINAR" at bounding box center [477, 366] width 113 height 23
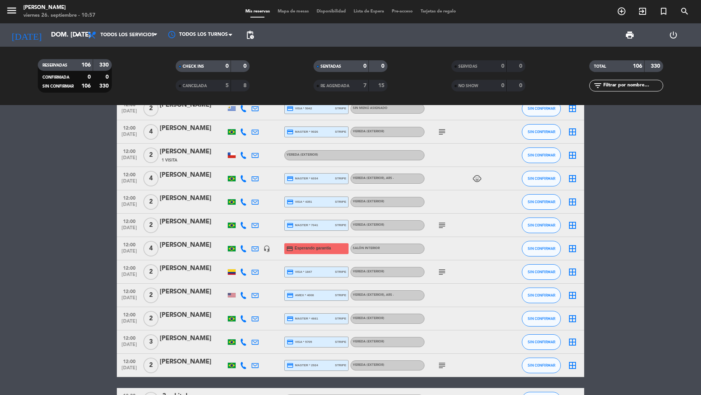
scroll to position [254, 0]
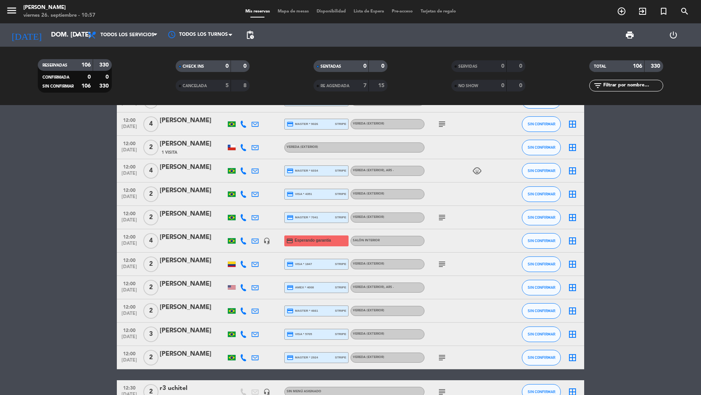
click at [179, 145] on div "[PERSON_NAME]" at bounding box center [193, 144] width 66 height 10
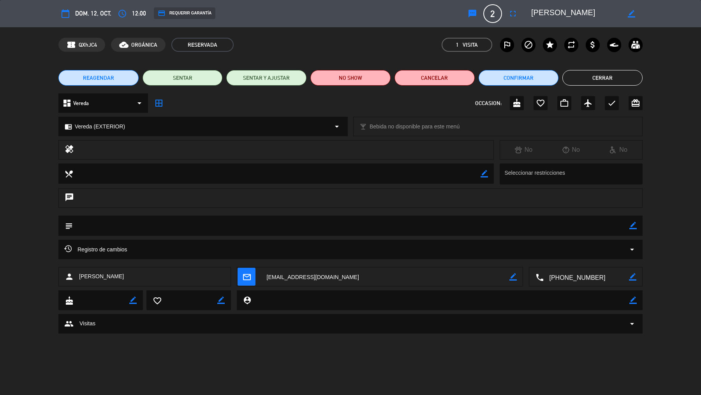
click at [199, 12] on div "credit_card REQUERIR GARANTÍA" at bounding box center [185, 13] width 62 height 12
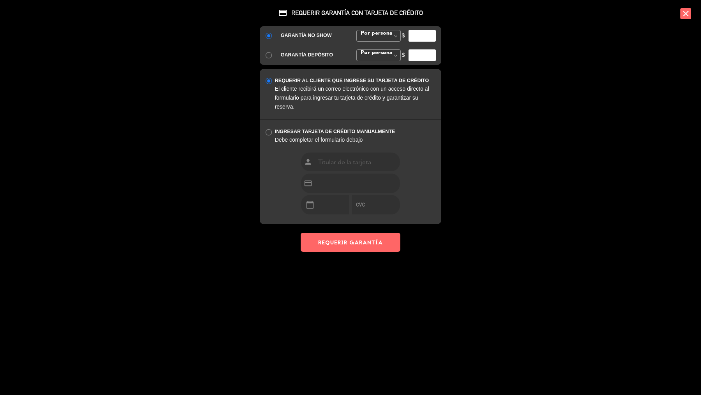
click at [418, 37] on input "number" at bounding box center [422, 36] width 27 height 12
type input "35000"
click at [399, 249] on button "REQUERIR GARANTÍA" at bounding box center [351, 242] width 100 height 19
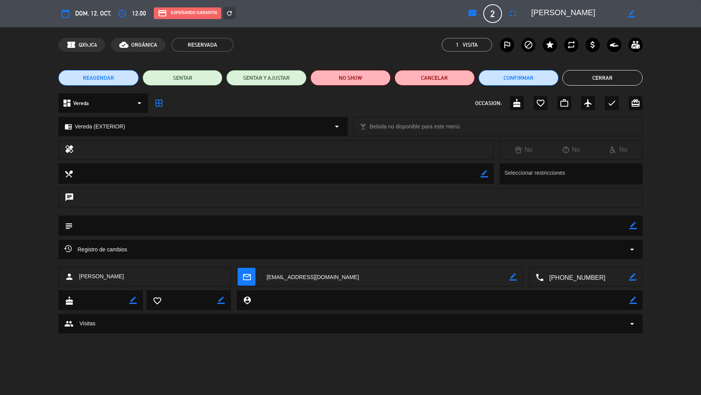
click at [595, 80] on button "Cerrar" at bounding box center [602, 78] width 80 height 16
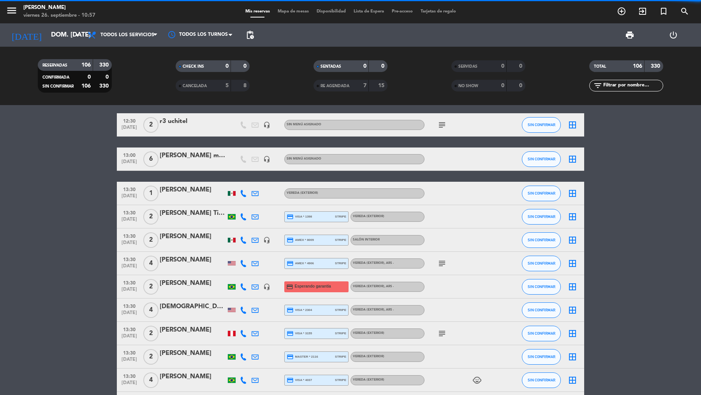
scroll to position [522, 0]
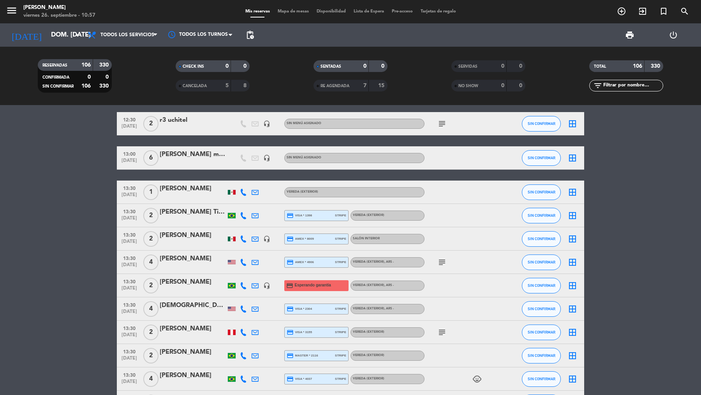
click at [195, 190] on div "[PERSON_NAME]" at bounding box center [193, 189] width 66 height 10
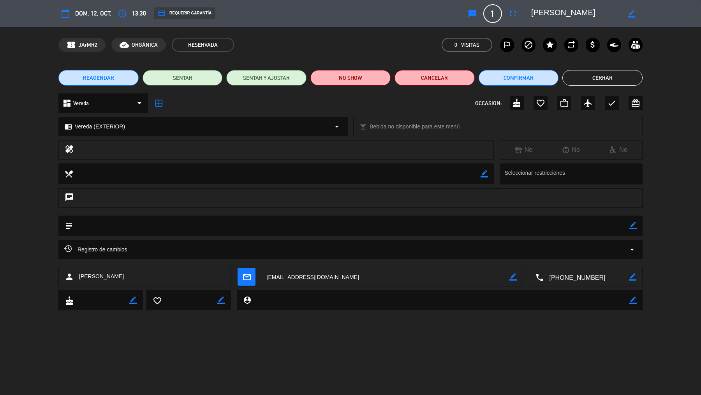
click at [183, 14] on div "credit_card REQUERIR GARANTÍA" at bounding box center [185, 13] width 62 height 12
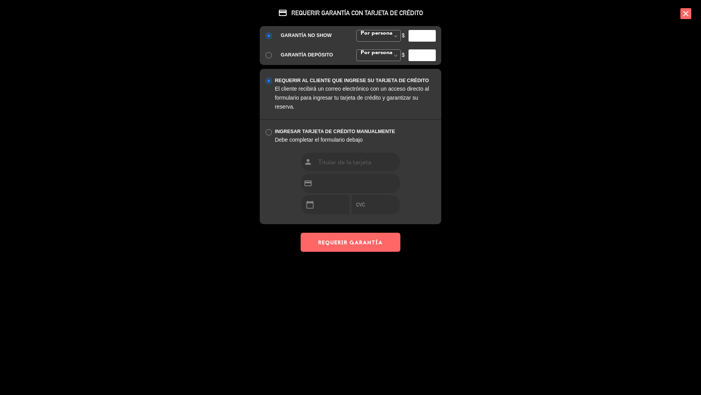
click at [411, 38] on input "number" at bounding box center [422, 36] width 27 height 12
type input "35000"
click at [388, 237] on button "REQUERIR GARANTÍA" at bounding box center [351, 242] width 100 height 19
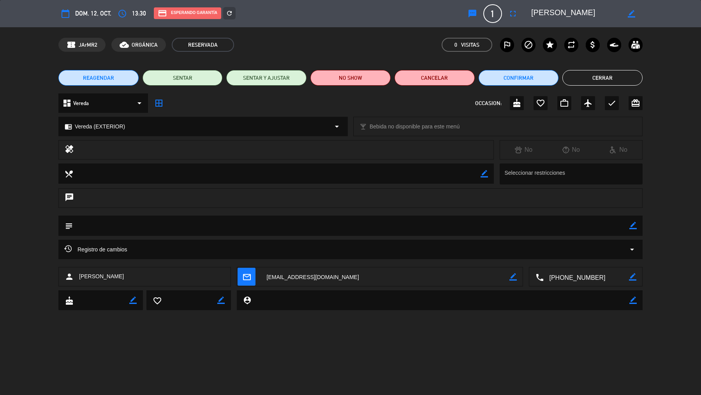
click at [604, 84] on button "Cerrar" at bounding box center [602, 78] width 80 height 16
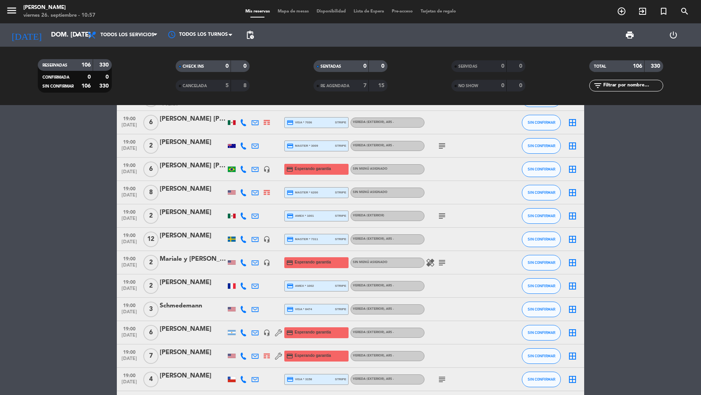
scroll to position [1548, 0]
click at [126, 358] on span "[DATE]" at bounding box center [129, 360] width 19 height 9
click at [129, 357] on span "[DATE]" at bounding box center [129, 360] width 19 height 9
click at [127, 355] on span "19:00" at bounding box center [129, 351] width 19 height 9
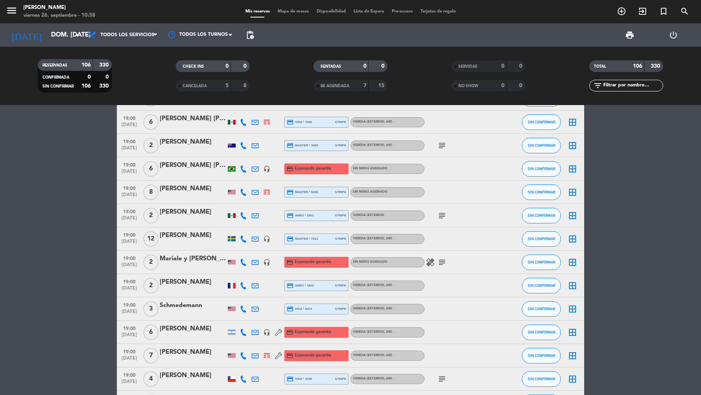
click at [131, 329] on span "19:00" at bounding box center [129, 328] width 19 height 9
click at [129, 332] on div "19:00 [DATE]" at bounding box center [129, 332] width 25 height 23
click at [128, 263] on span "[DATE]" at bounding box center [129, 266] width 19 height 9
click at [131, 267] on span "[DATE]" at bounding box center [129, 266] width 19 height 9
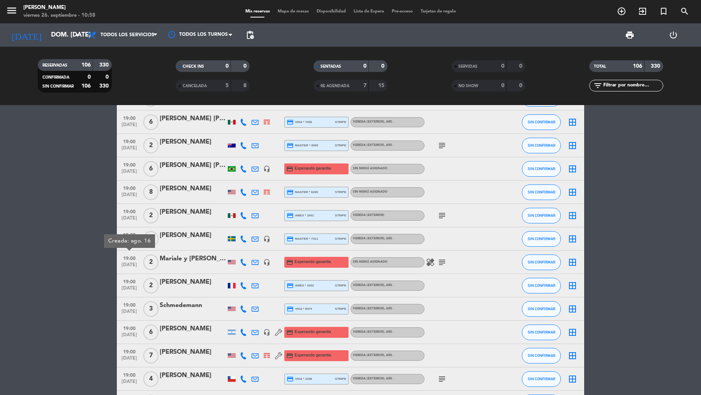
click at [133, 263] on span "[DATE]" at bounding box center [129, 266] width 19 height 9
click at [132, 264] on span "[DATE]" at bounding box center [129, 266] width 19 height 9
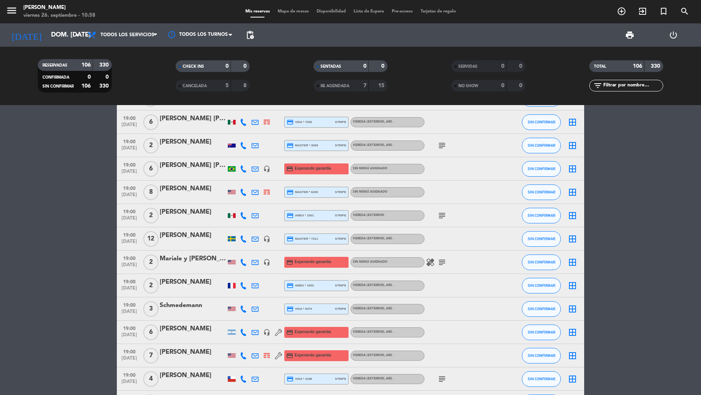
click at [129, 257] on span "19:00" at bounding box center [129, 258] width 19 height 9
click at [176, 263] on div "Mariale y [PERSON_NAME]" at bounding box center [193, 259] width 66 height 10
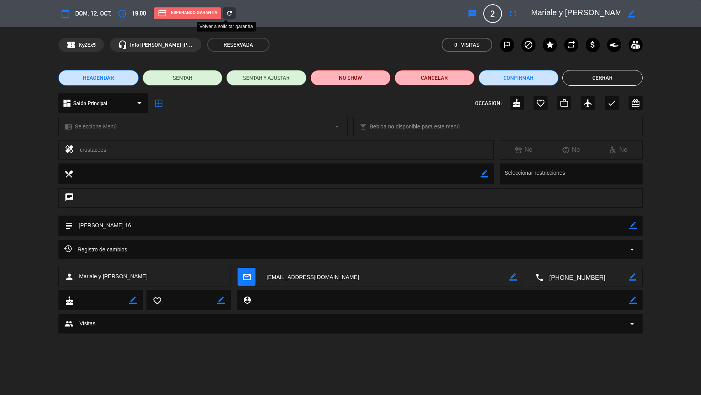
click at [226, 15] on icon "refresh" at bounding box center [229, 13] width 7 height 7
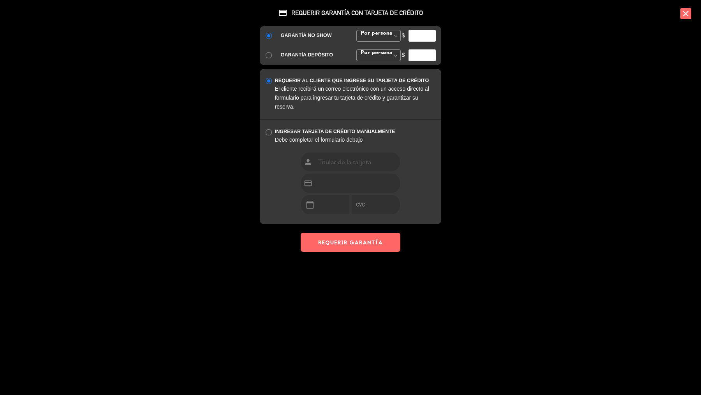
click at [420, 36] on input "number" at bounding box center [422, 36] width 27 height 12
type input "35000"
click at [371, 250] on button "REQUERIR GARANTÍA" at bounding box center [351, 242] width 100 height 19
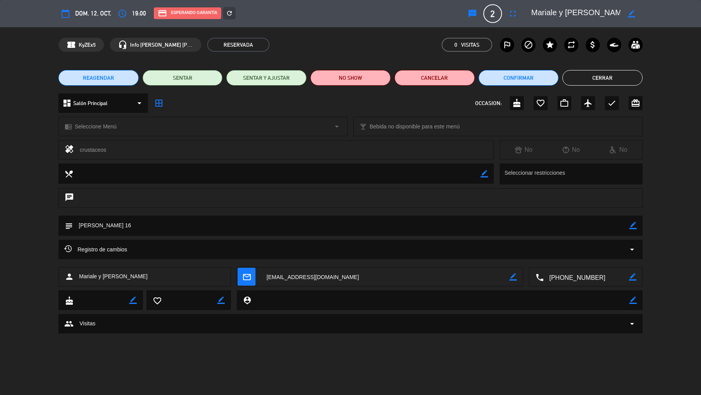
click at [616, 74] on button "Cerrar" at bounding box center [602, 78] width 80 height 16
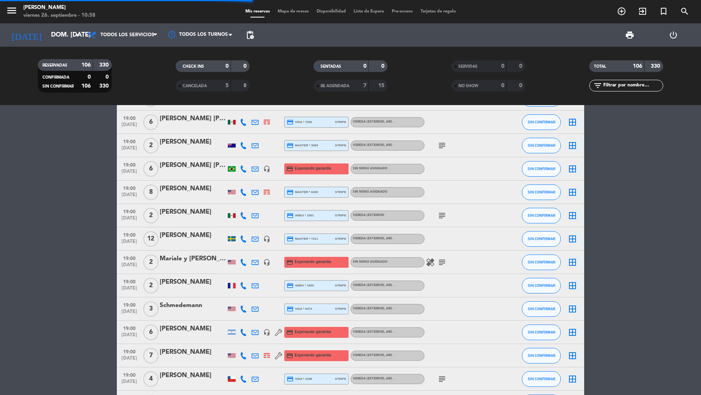
click at [125, 163] on span "19:00" at bounding box center [129, 164] width 19 height 9
click at [127, 168] on span "19:00" at bounding box center [129, 164] width 19 height 9
click at [131, 168] on span "19:00" at bounding box center [129, 164] width 19 height 9
click at [166, 167] on div "[PERSON_NAME] [PERSON_NAME]" at bounding box center [193, 165] width 66 height 10
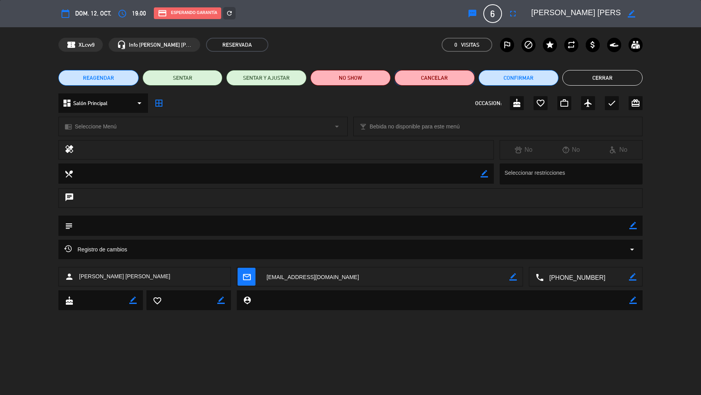
click at [437, 79] on button "Cancelar" at bounding box center [435, 78] width 80 height 16
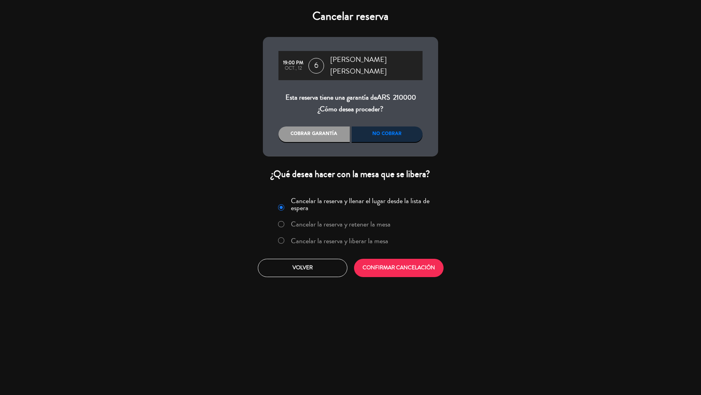
click at [337, 239] on label "Cancelar la reserva y liberar la mesa" at bounding box center [339, 241] width 97 height 7
click at [379, 259] on button "CONFIRMAR CANCELACIÓN" at bounding box center [399, 268] width 90 height 18
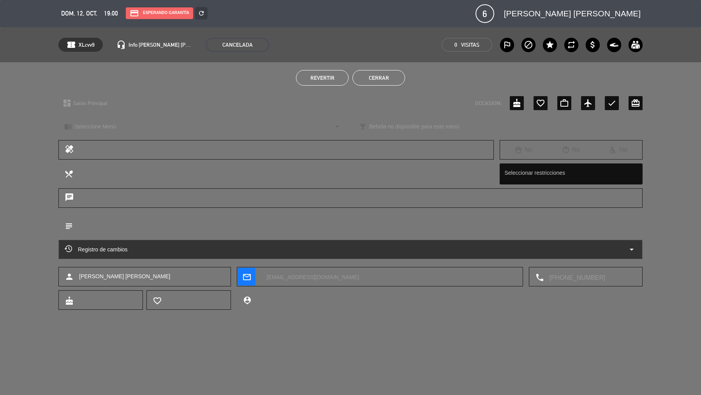
click at [391, 75] on button "Cerrar" at bounding box center [378, 78] width 53 height 16
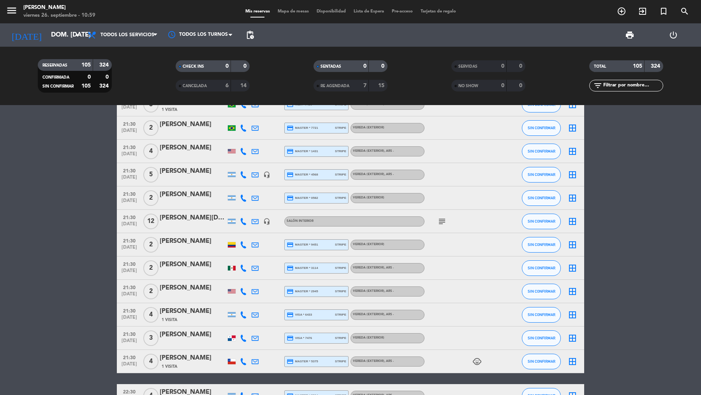
scroll to position [2020, 0]
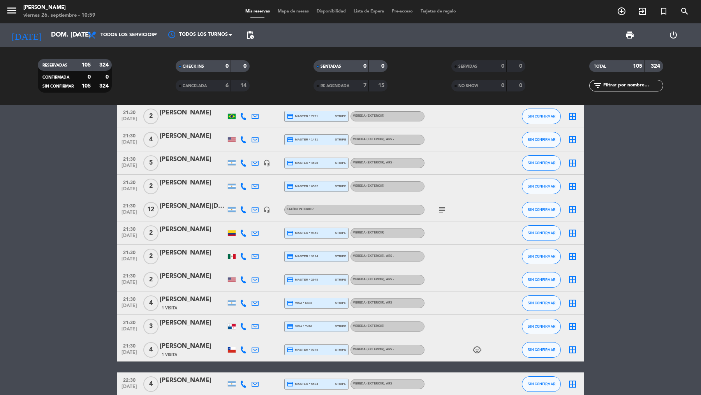
click at [446, 210] on icon "subject" at bounding box center [441, 209] width 9 height 9
click at [444, 210] on icon "subject" at bounding box center [441, 209] width 9 height 9
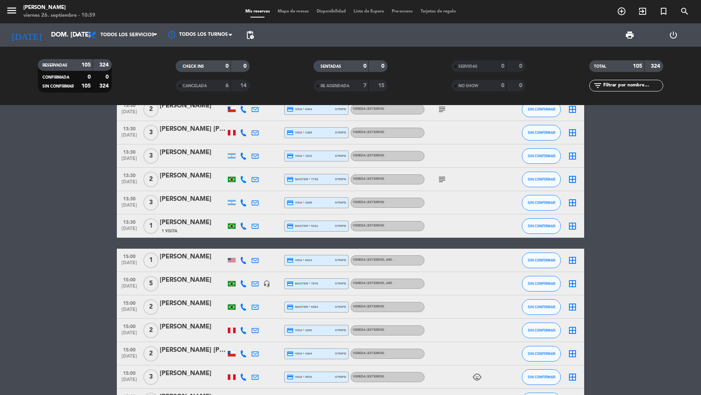
scroll to position [979, 0]
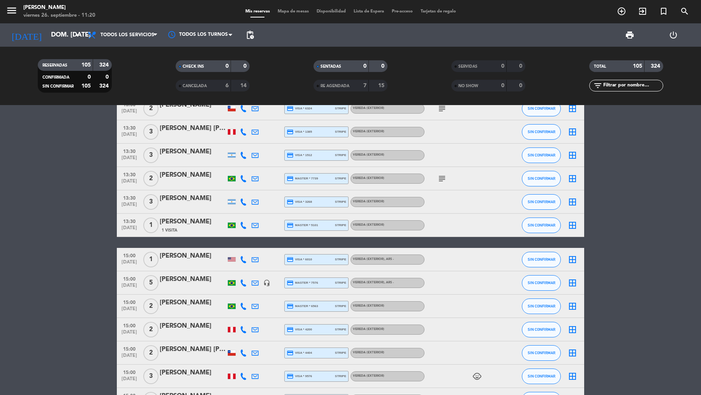
click at [8, 7] on icon "menu" at bounding box center [12, 11] width 12 height 12
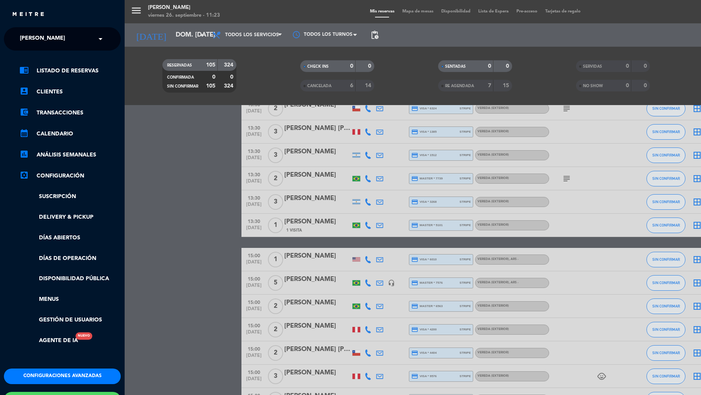
click at [39, 32] on span "[PERSON_NAME]" at bounding box center [42, 39] width 45 height 16
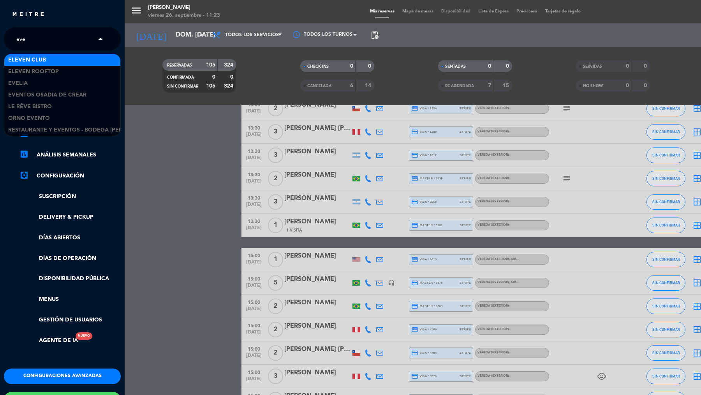
scroll to position [0, 0]
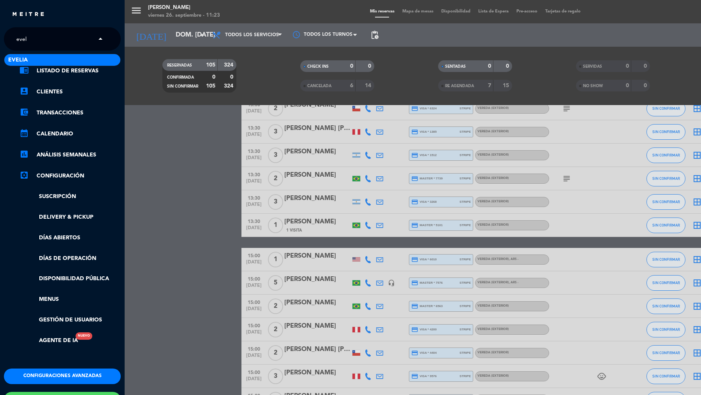
type input "eveli"
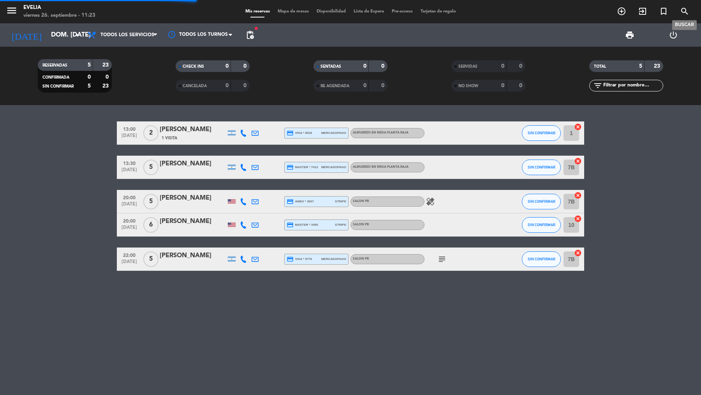
click at [684, 12] on icon "search" at bounding box center [684, 11] width 9 height 9
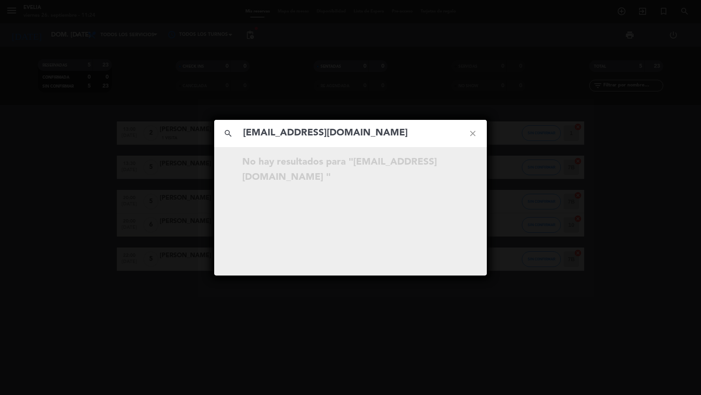
type input "[EMAIL_ADDRESS][DOMAIN_NAME]"
click at [190, 86] on div "search [EMAIL_ADDRESS][DOMAIN_NAME] close No hay resultados para "[EMAIL_ADDRES…" at bounding box center [350, 197] width 701 height 395
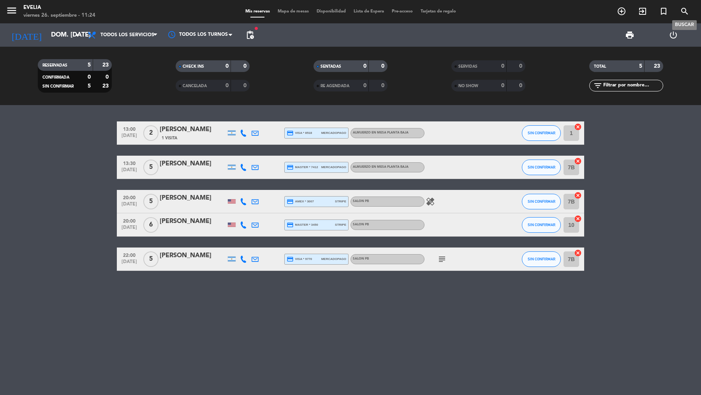
click at [684, 13] on icon "search" at bounding box center [684, 11] width 9 height 9
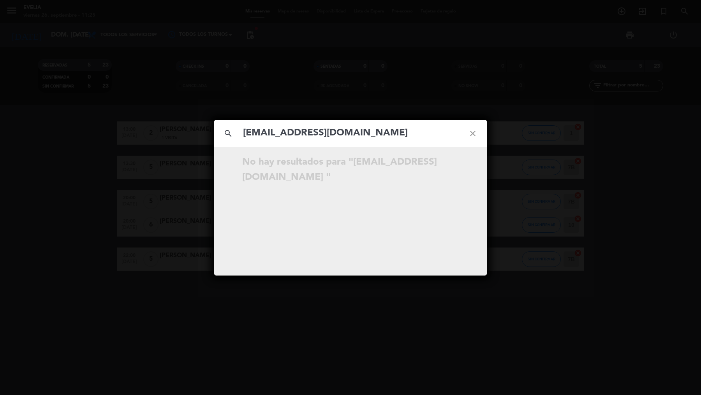
type input "[EMAIL_ADDRESS][DOMAIN_NAME]"
click at [474, 132] on icon "close" at bounding box center [473, 134] width 28 height 28
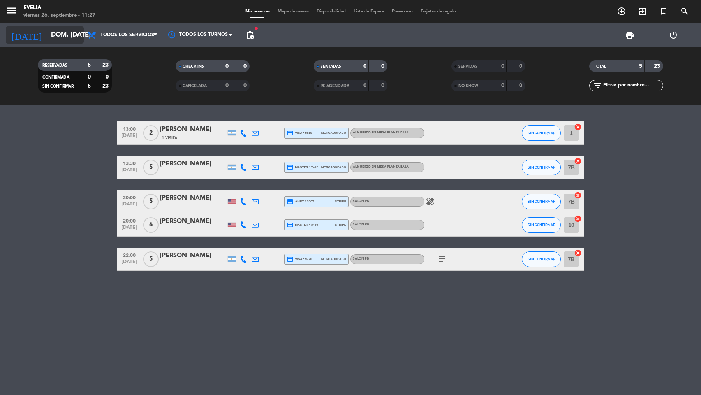
click at [68, 38] on input "dom. [DATE]" at bounding box center [88, 35] width 83 height 15
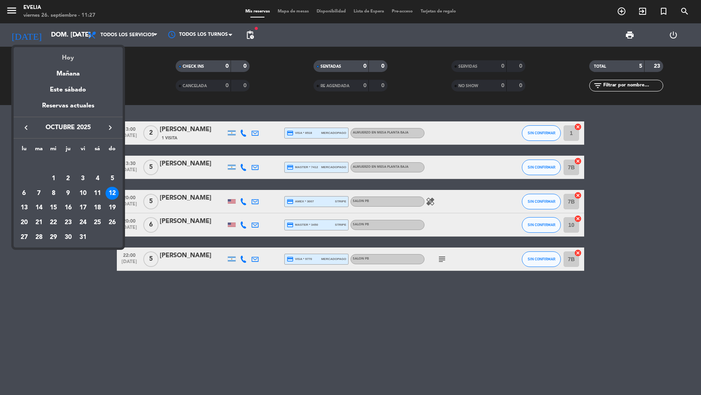
click at [70, 61] on div "Hoy" at bounding box center [68, 55] width 109 height 16
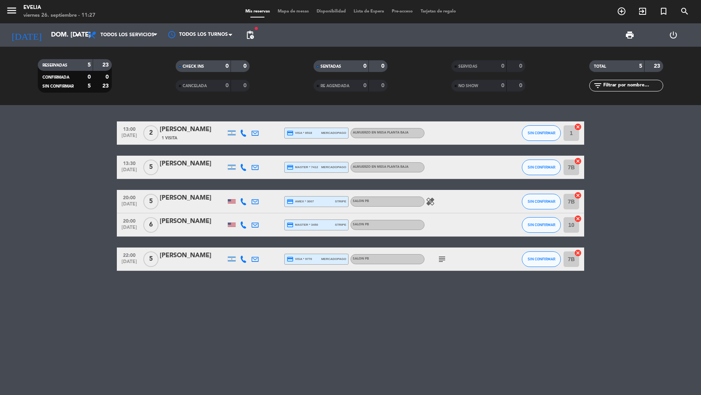
type input "vie. [DATE]"
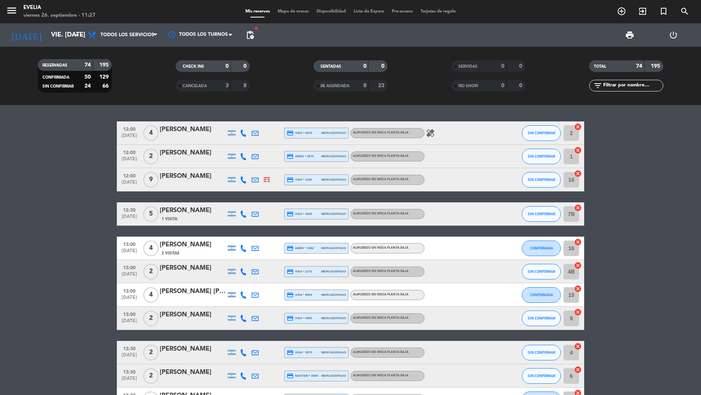
click at [626, 92] on div "TOTAL 74 195 filter_list" at bounding box center [626, 76] width 138 height 43
click at [626, 84] on input "text" at bounding box center [632, 85] width 60 height 9
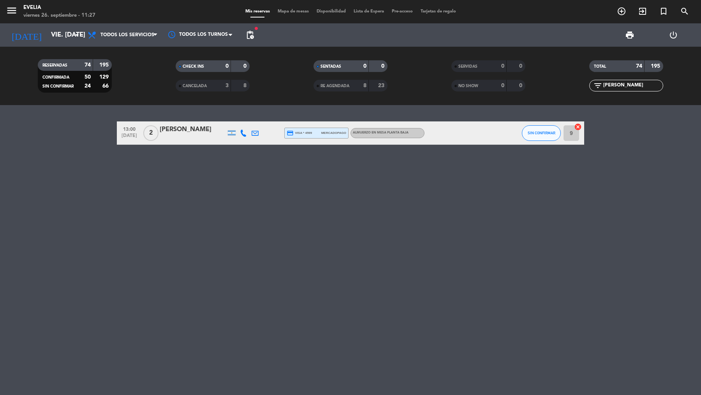
click at [247, 132] on div at bounding box center [244, 133] width 12 height 23
click at [243, 132] on icon at bounding box center [243, 133] width 7 height 7
drag, startPoint x: 617, startPoint y: 88, endPoint x: 587, endPoint y: 87, distance: 30.4
click at [587, 87] on div "filter_list [PERSON_NAME]" at bounding box center [626, 86] width 138 height 12
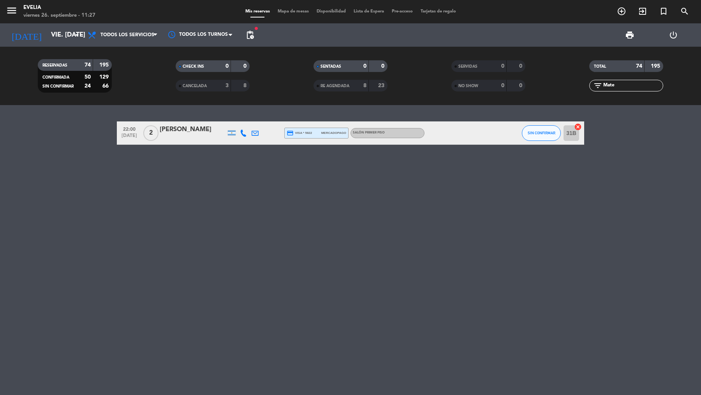
click at [244, 132] on icon at bounding box center [243, 133] width 7 height 7
click at [253, 132] on icon at bounding box center [255, 133] width 7 height 7
click at [608, 83] on input "Mate" at bounding box center [632, 85] width 60 height 9
type input "[PERSON_NAME]"
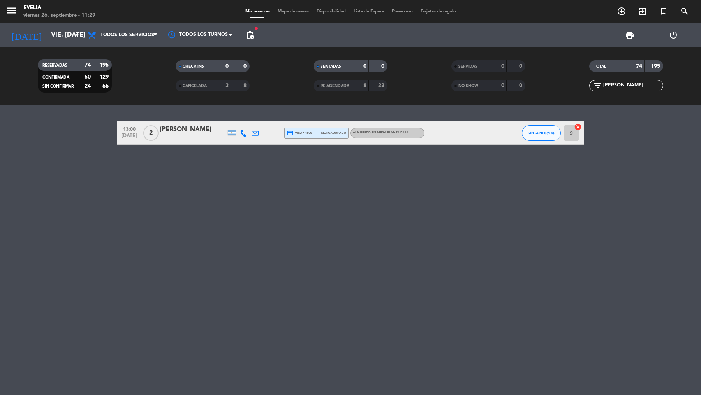
click at [244, 130] on icon at bounding box center [243, 133] width 7 height 7
click at [130, 37] on span "Todos los servicios" at bounding box center [127, 34] width 54 height 5
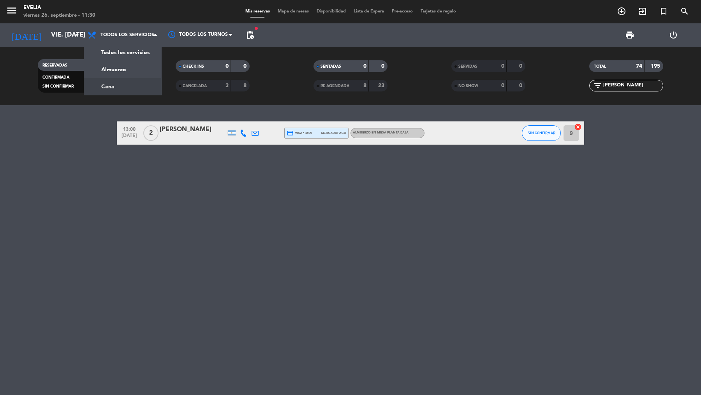
click at [129, 83] on div "menu [PERSON_NAME] 26. septiembre - 11:30 Mis reservas Mapa de mesas Disponibil…" at bounding box center [350, 52] width 701 height 105
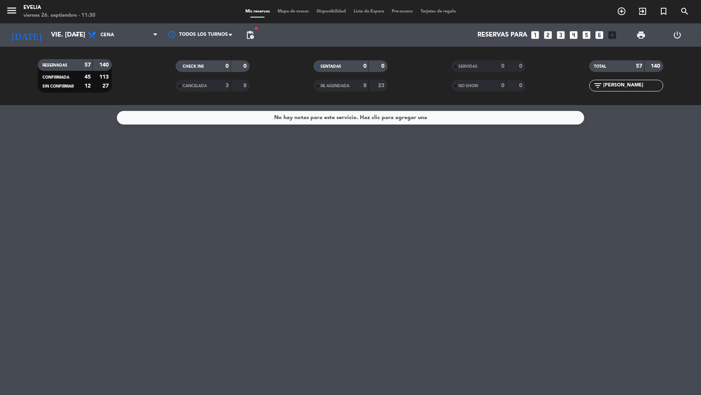
drag, startPoint x: 623, startPoint y: 84, endPoint x: 585, endPoint y: 84, distance: 38.2
click at [585, 84] on div "filter_list [PERSON_NAME]" at bounding box center [626, 86] width 138 height 12
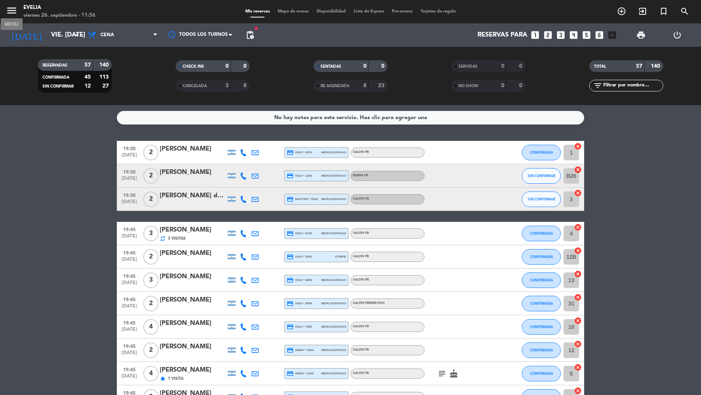
click at [14, 9] on icon "menu" at bounding box center [12, 11] width 12 height 12
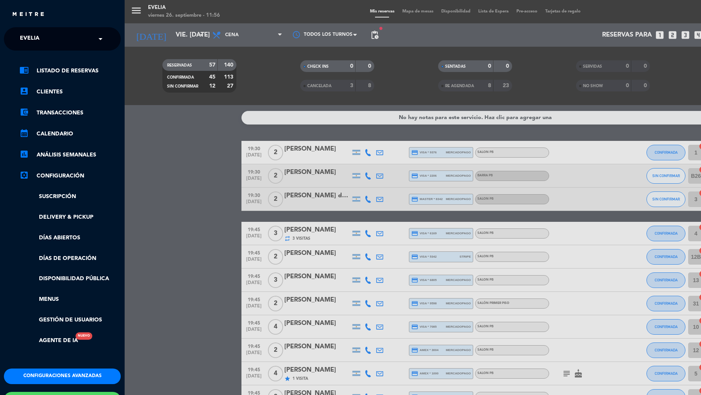
click at [52, 40] on input "text" at bounding box center [63, 39] width 95 height 17
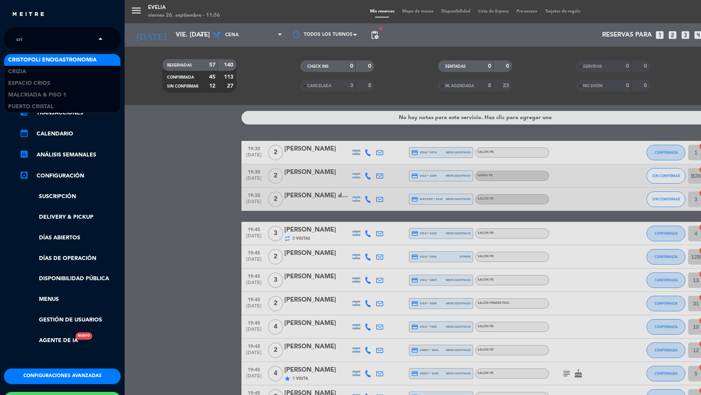
type input "criz"
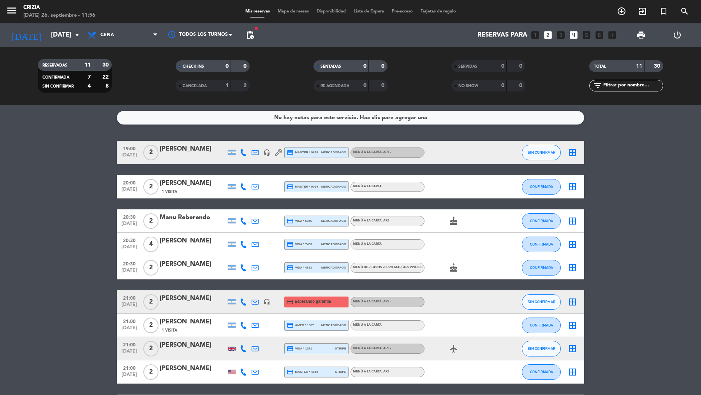
click at [291, 12] on span "Mapa de mesas" at bounding box center [293, 11] width 39 height 4
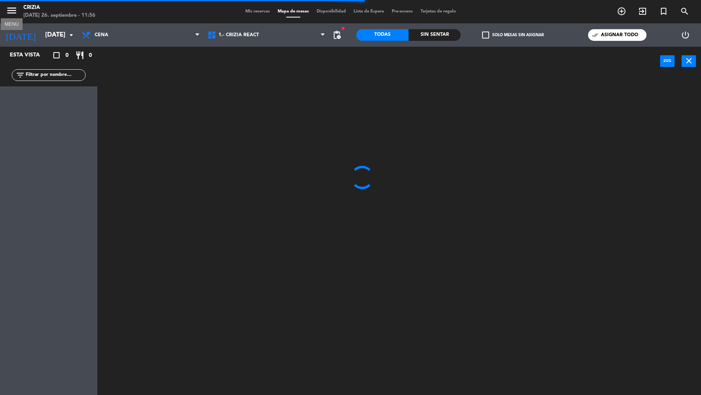
drag, startPoint x: 9, startPoint y: 8, endPoint x: 22, endPoint y: 21, distance: 18.2
click at [9, 8] on icon "menu" at bounding box center [12, 11] width 12 height 12
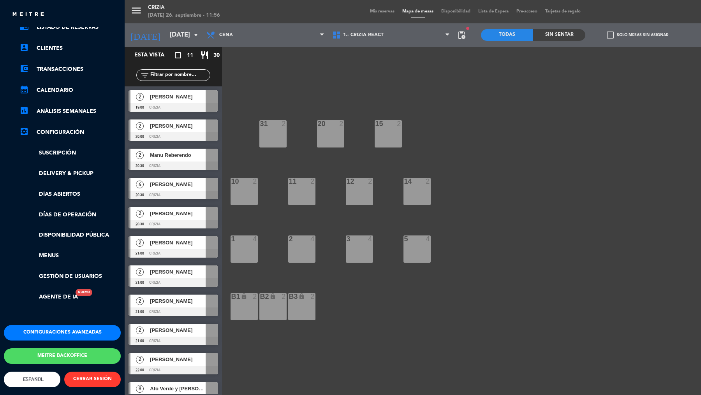
scroll to position [51, 0]
click at [67, 325] on button "Configuraciones avanzadas" at bounding box center [62, 333] width 117 height 16
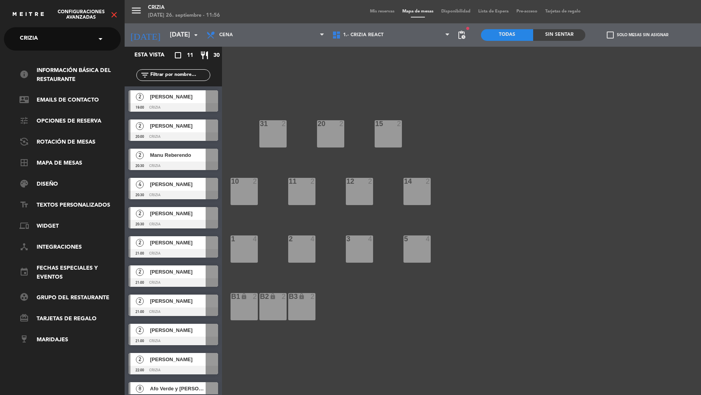
click at [62, 169] on ul "info Información básica del restaurante contact_mail Emails de Contacto tune Op…" at bounding box center [62, 205] width 117 height 278
click at [62, 167] on link "border_all Mapa de mesas" at bounding box center [69, 163] width 101 height 9
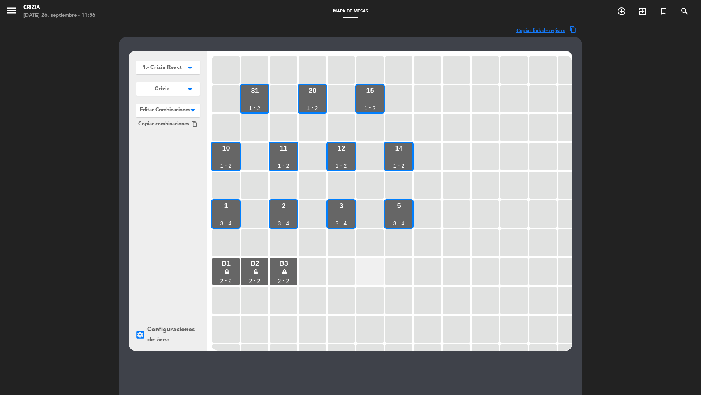
click at [370, 275] on div at bounding box center [369, 271] width 27 height 27
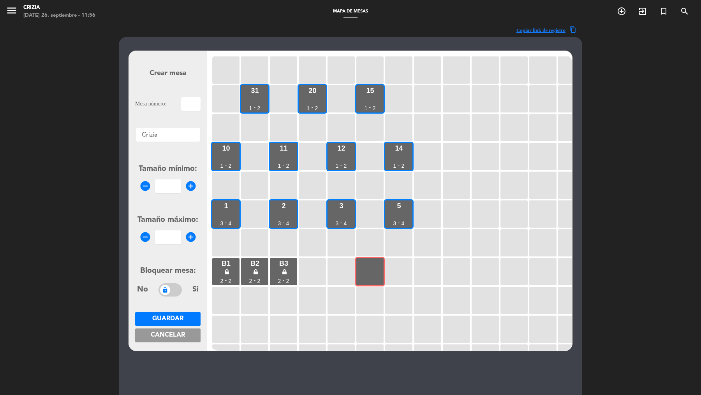
click at [191, 106] on input "text" at bounding box center [190, 104] width 19 height 14
type input "V"
type input "PA"
click at [172, 183] on input "number" at bounding box center [168, 187] width 26 height 14
type input "1"
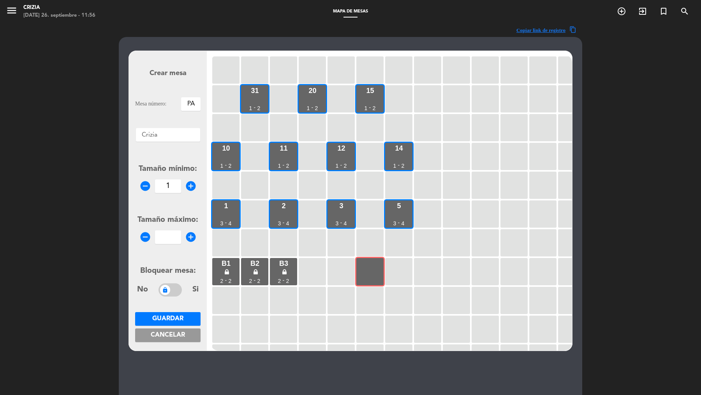
click at [174, 236] on input "number" at bounding box center [168, 238] width 26 height 14
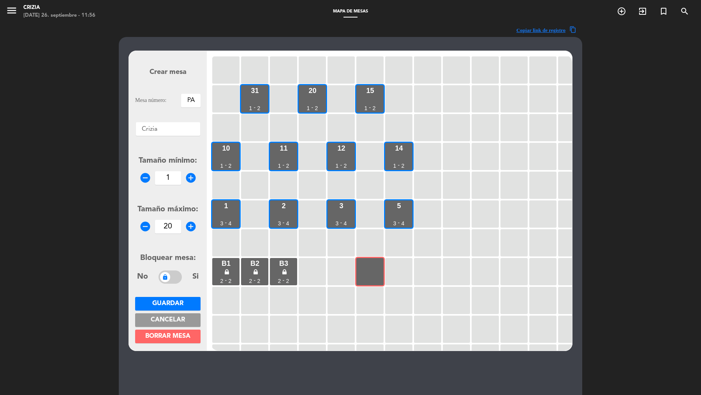
type input "20"
click at [177, 279] on span at bounding box center [170, 277] width 23 height 13
click at [174, 305] on span "Guardar" at bounding box center [167, 304] width 31 height 6
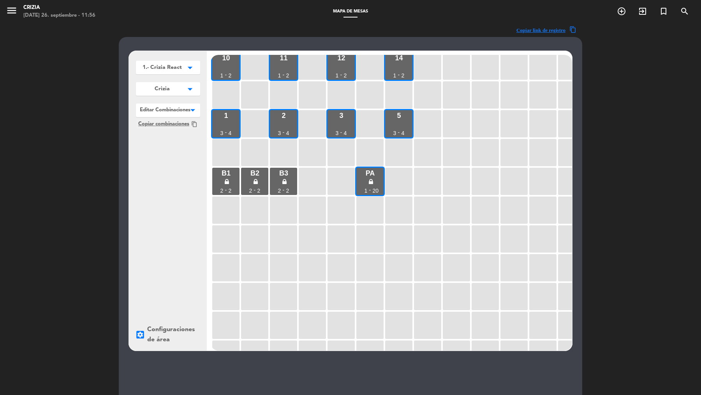
scroll to position [55, 0]
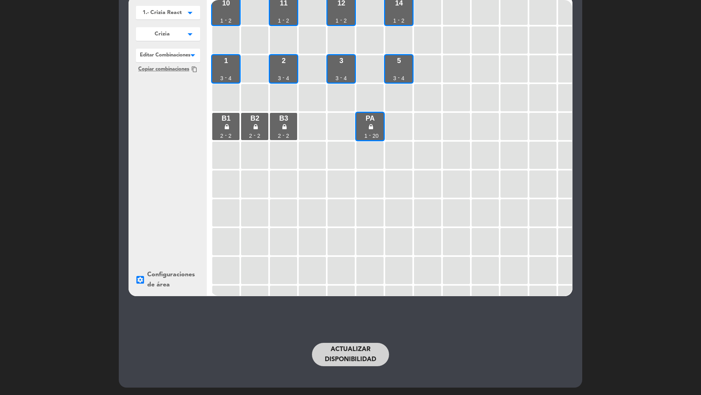
click at [368, 364] on button "Actualizar disponibilidad" at bounding box center [350, 354] width 77 height 23
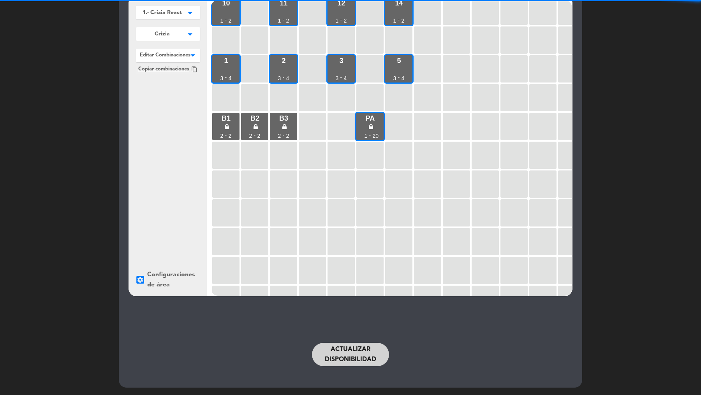
scroll to position [0, 0]
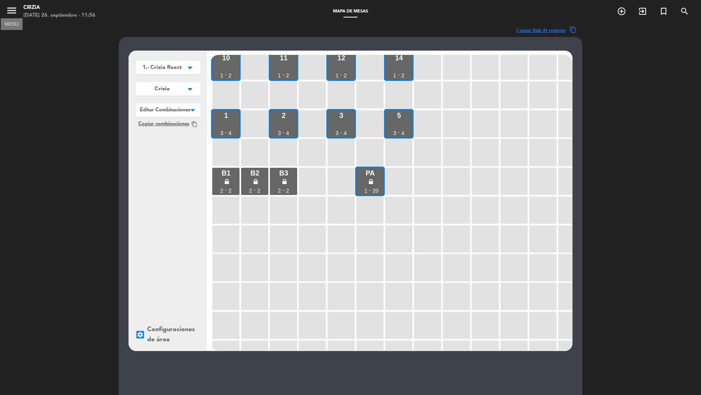
click at [12, 13] on icon "menu" at bounding box center [12, 11] width 12 height 12
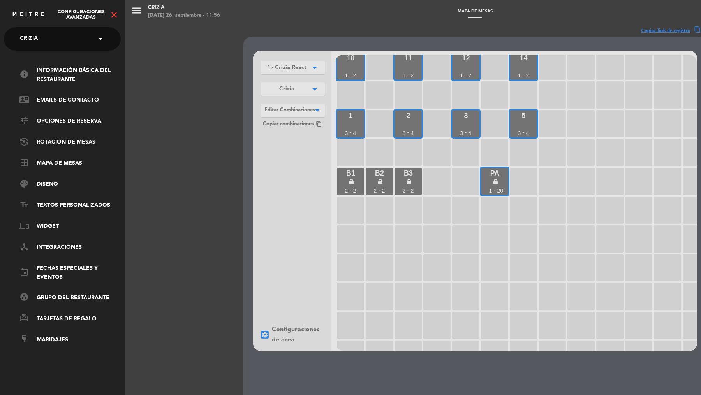
click at [113, 16] on icon "close" at bounding box center [113, 14] width 9 height 9
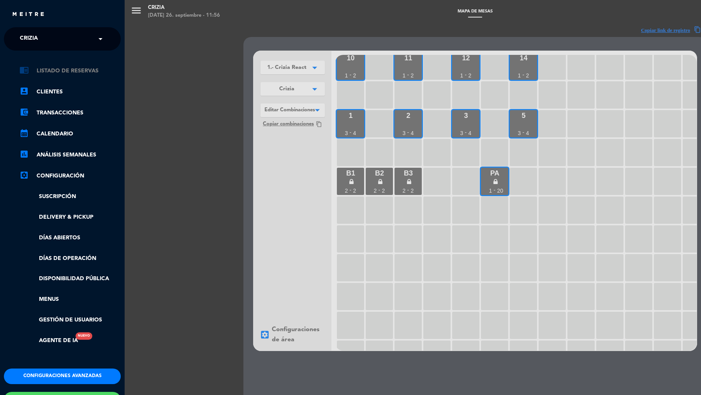
click at [83, 71] on link "chrome_reader_mode Listado de Reservas" at bounding box center [69, 70] width 101 height 9
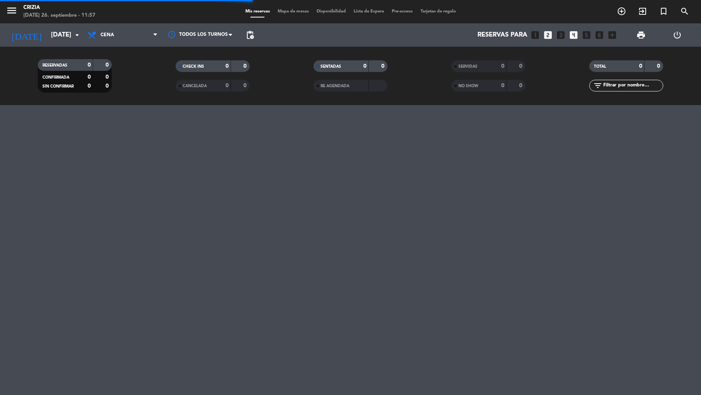
click at [293, 14] on span "Mapa de mesas" at bounding box center [293, 11] width 39 height 4
